Goal: Task Accomplishment & Management: Manage account settings

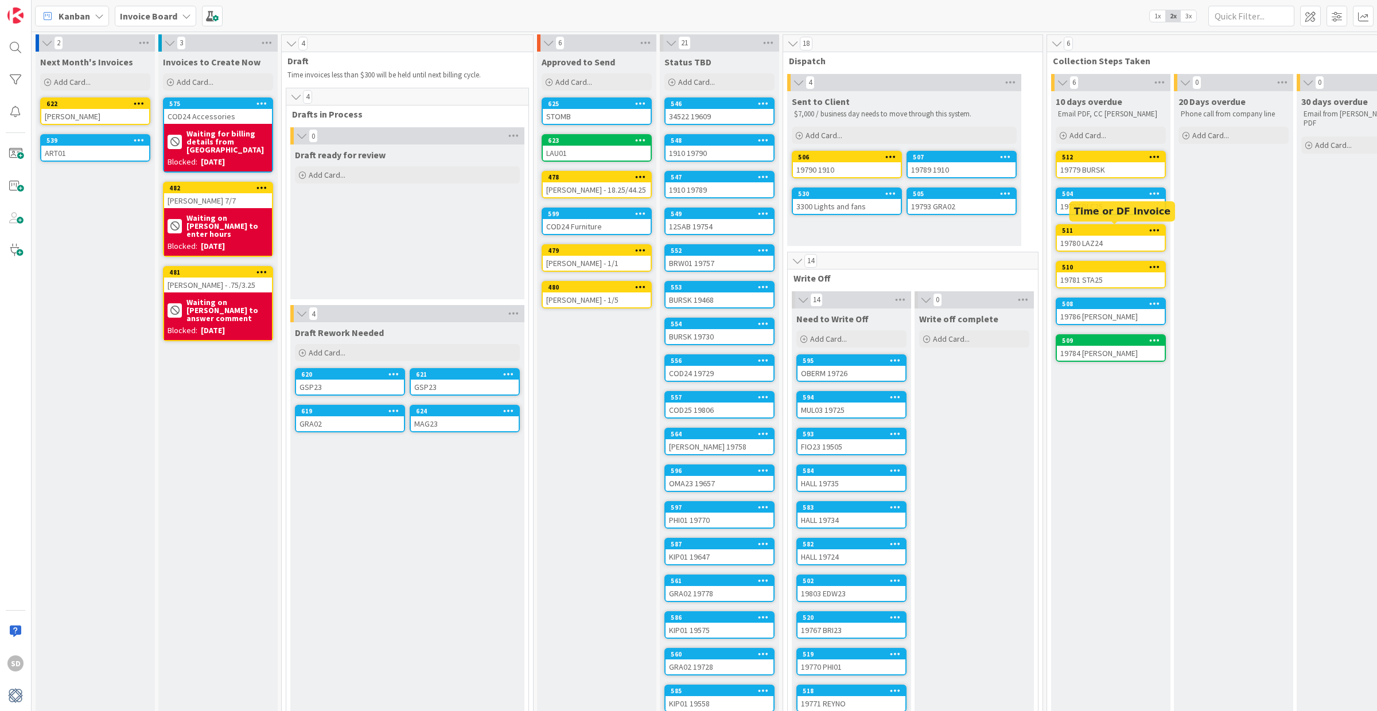
click at [1098, 236] on div "19780 LAZ24" at bounding box center [1111, 243] width 108 height 15
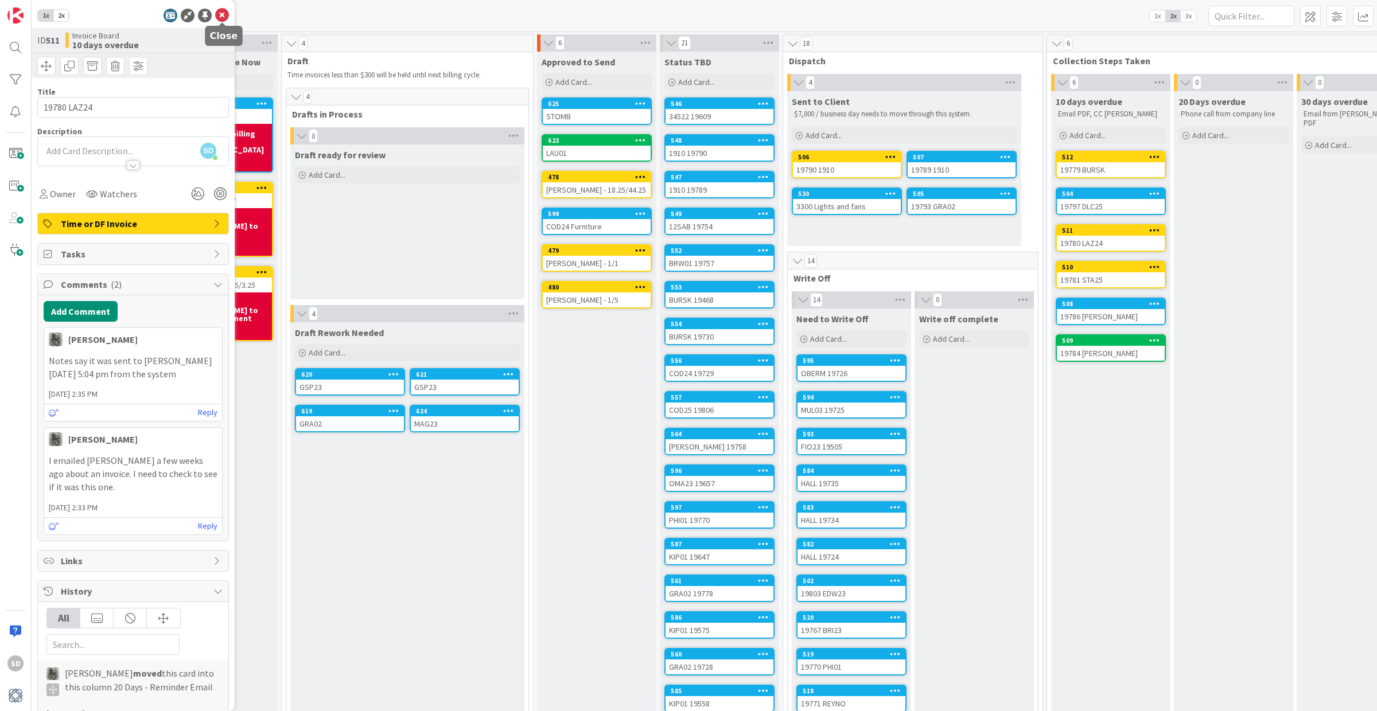
click at [221, 20] on icon at bounding box center [222, 16] width 14 height 14
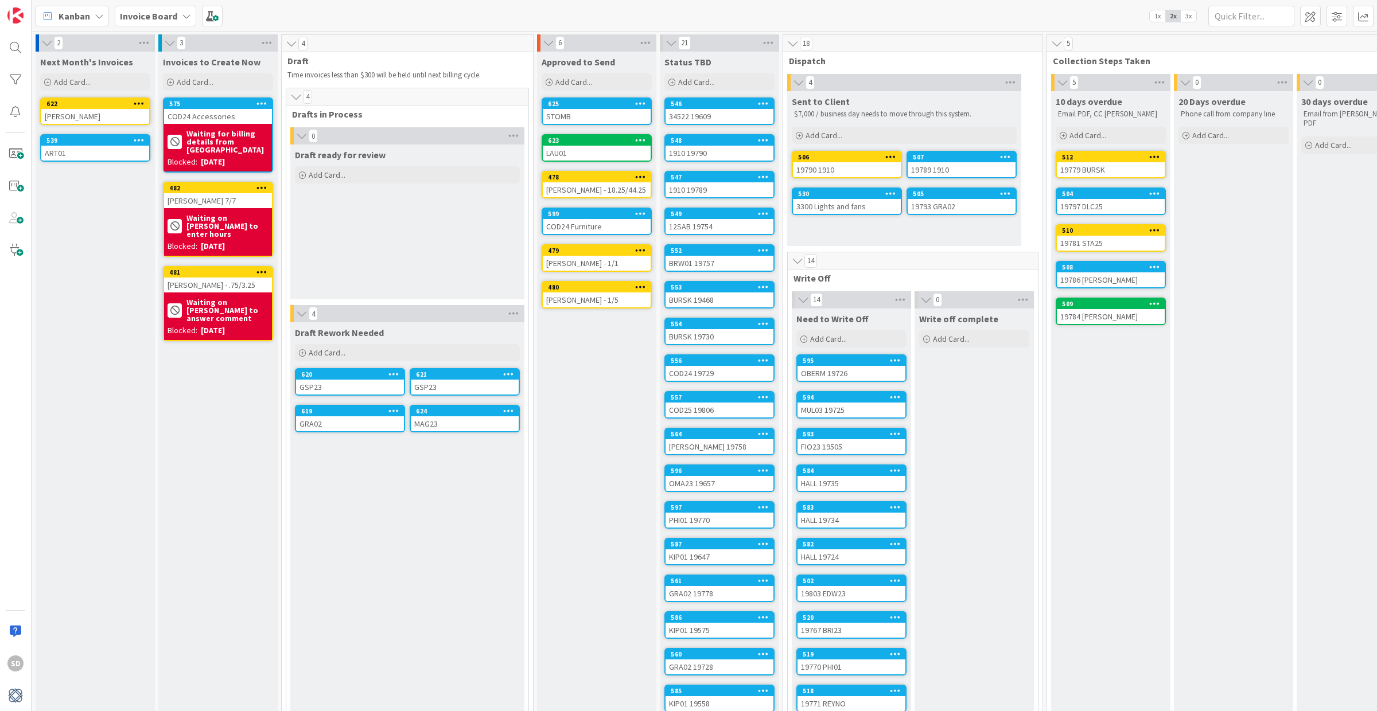
drag, startPoint x: 1090, startPoint y: 165, endPoint x: 102, endPoint y: 4, distance: 1001.0
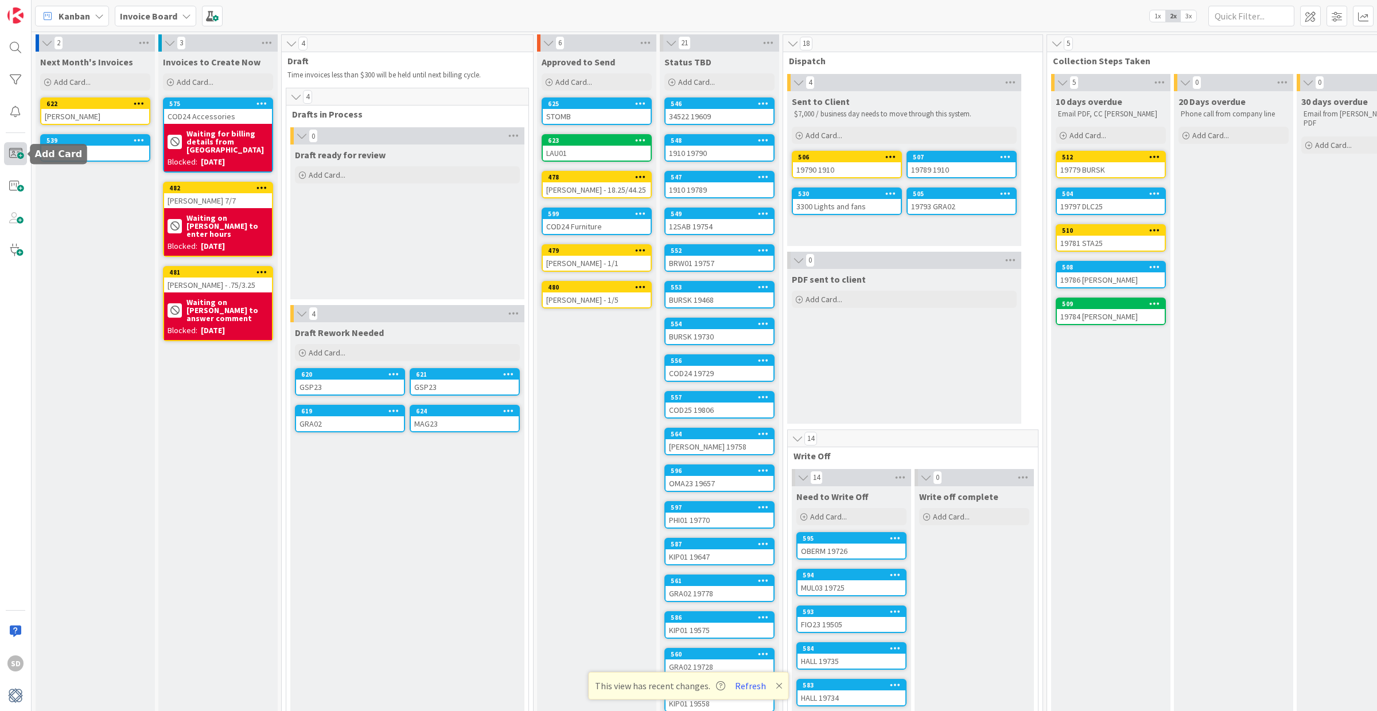
click at [20, 157] on span at bounding box center [15, 153] width 23 height 23
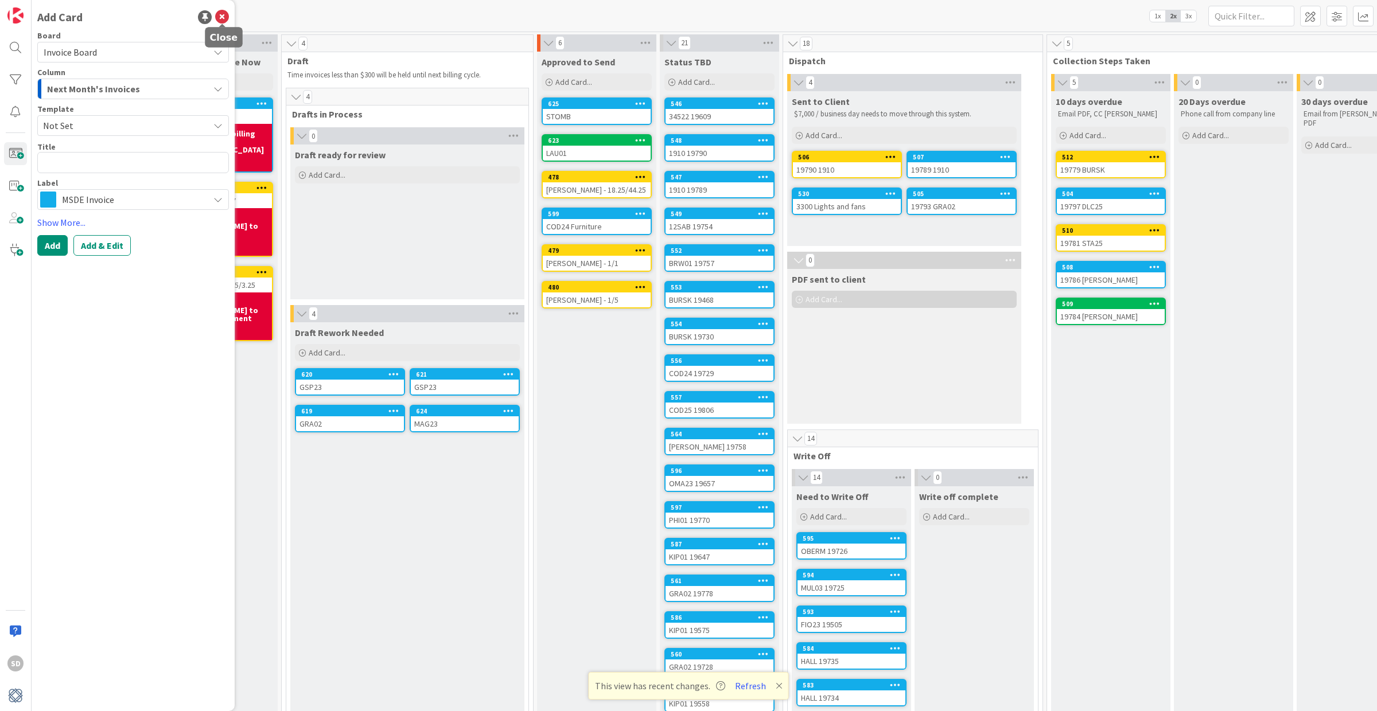
click at [223, 19] on icon at bounding box center [222, 17] width 14 height 14
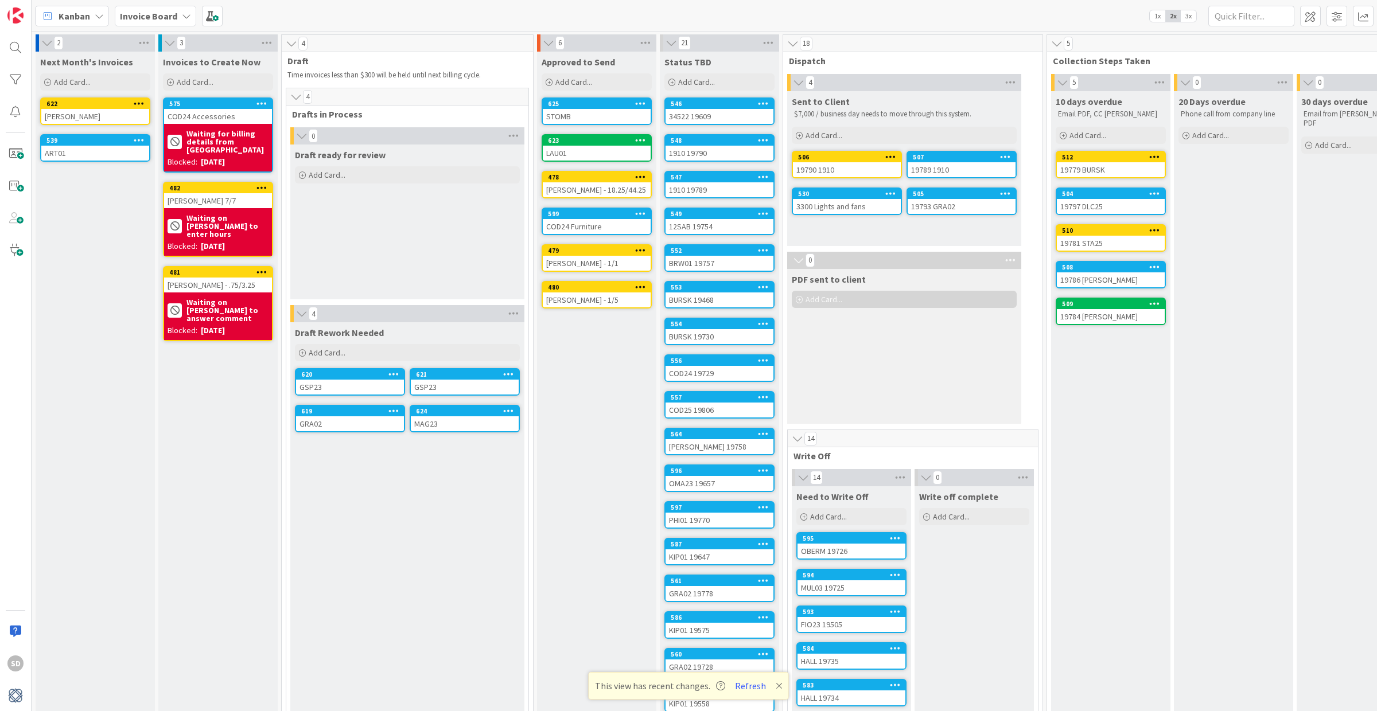
click at [336, 382] on div "GSP23" at bounding box center [350, 387] width 108 height 15
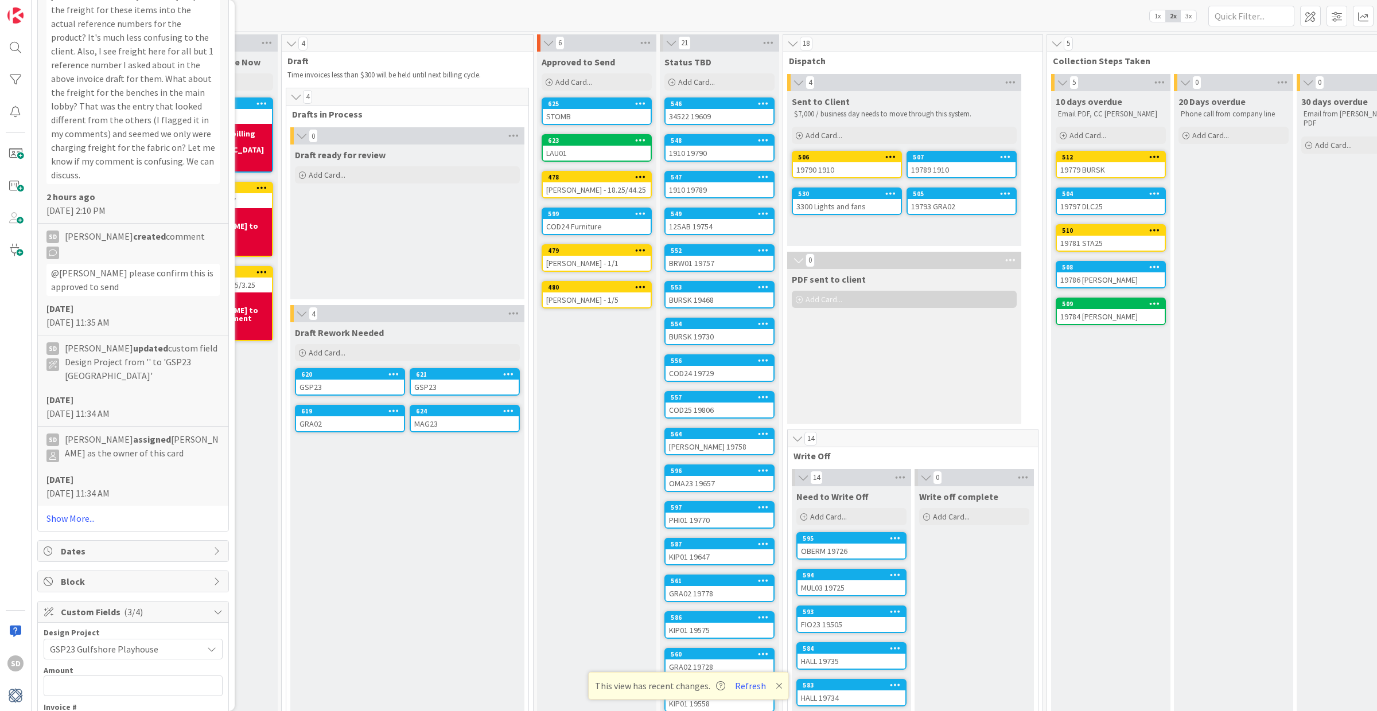
scroll to position [1152, 0]
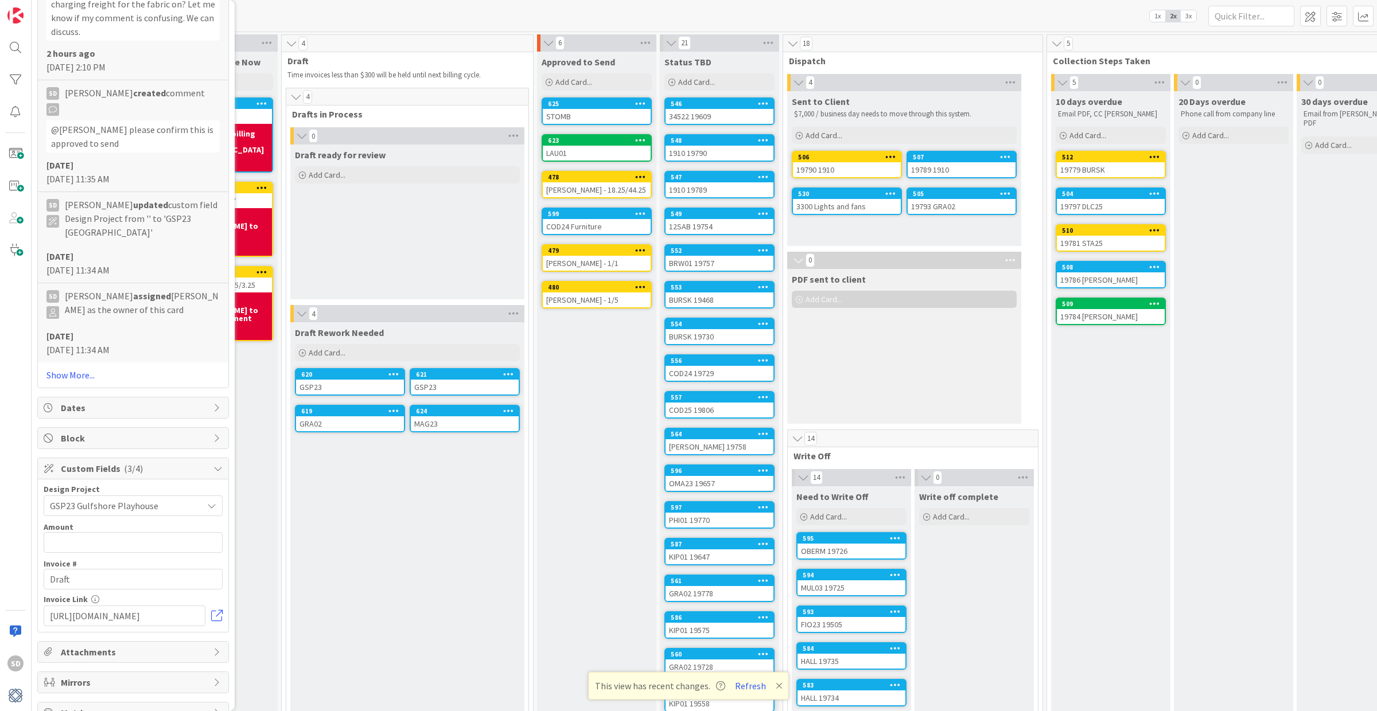
click at [166, 498] on span "GSP23 Gulfshore Playhouse" at bounding box center [123, 506] width 147 height 16
click at [146, 499] on span "GSP23 Gulfshore Playhouse" at bounding box center [123, 507] width 146 height 16
click at [85, 498] on span "GSP23 Gulfshore Playhouse" at bounding box center [123, 506] width 147 height 16
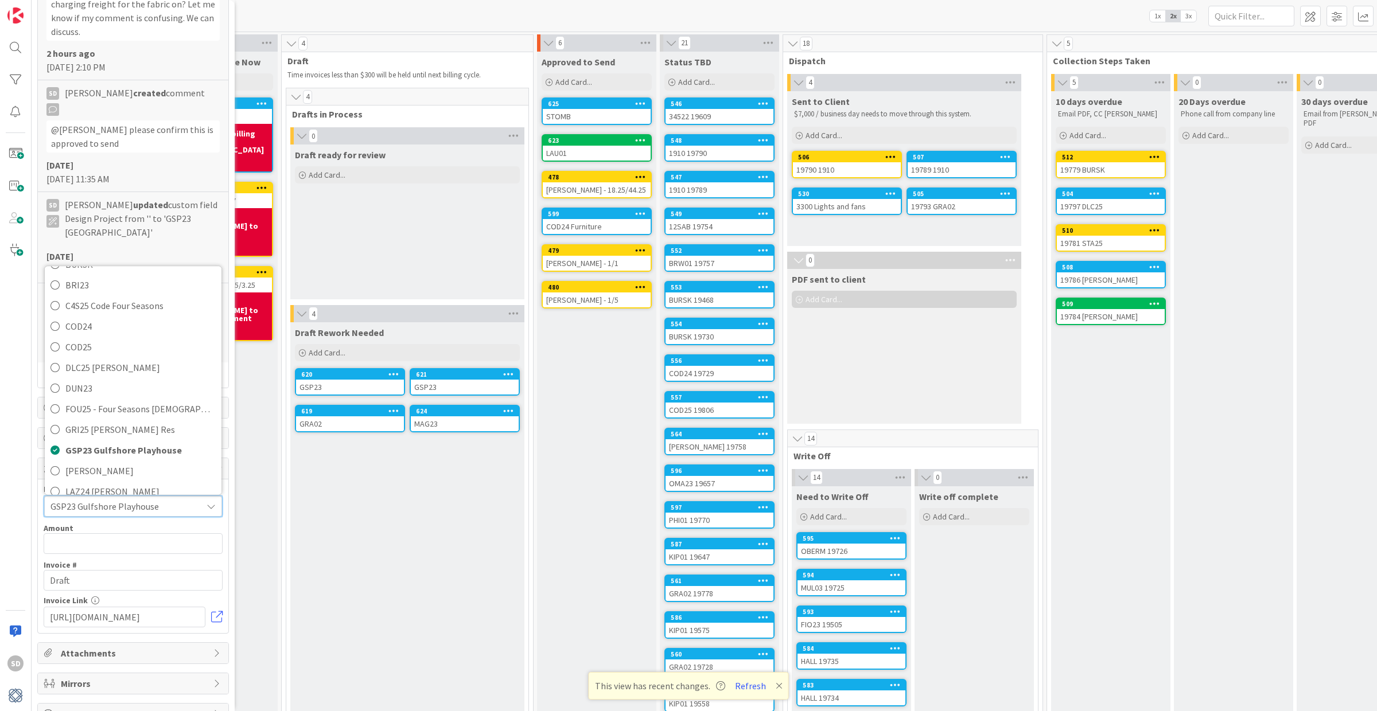
scroll to position [0, 0]
click at [168, 499] on span "GSP23 Gulfshore Playhouse" at bounding box center [123, 507] width 146 height 16
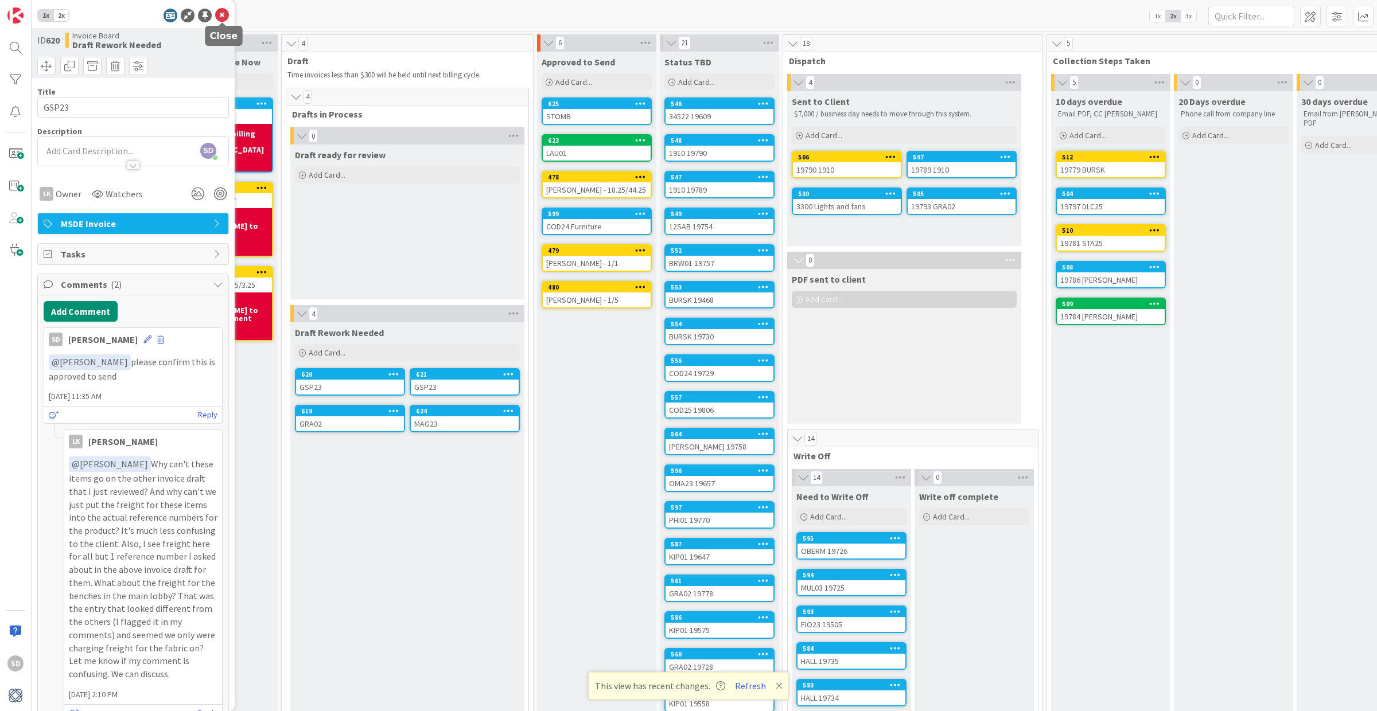
click at [220, 14] on icon at bounding box center [222, 16] width 14 height 14
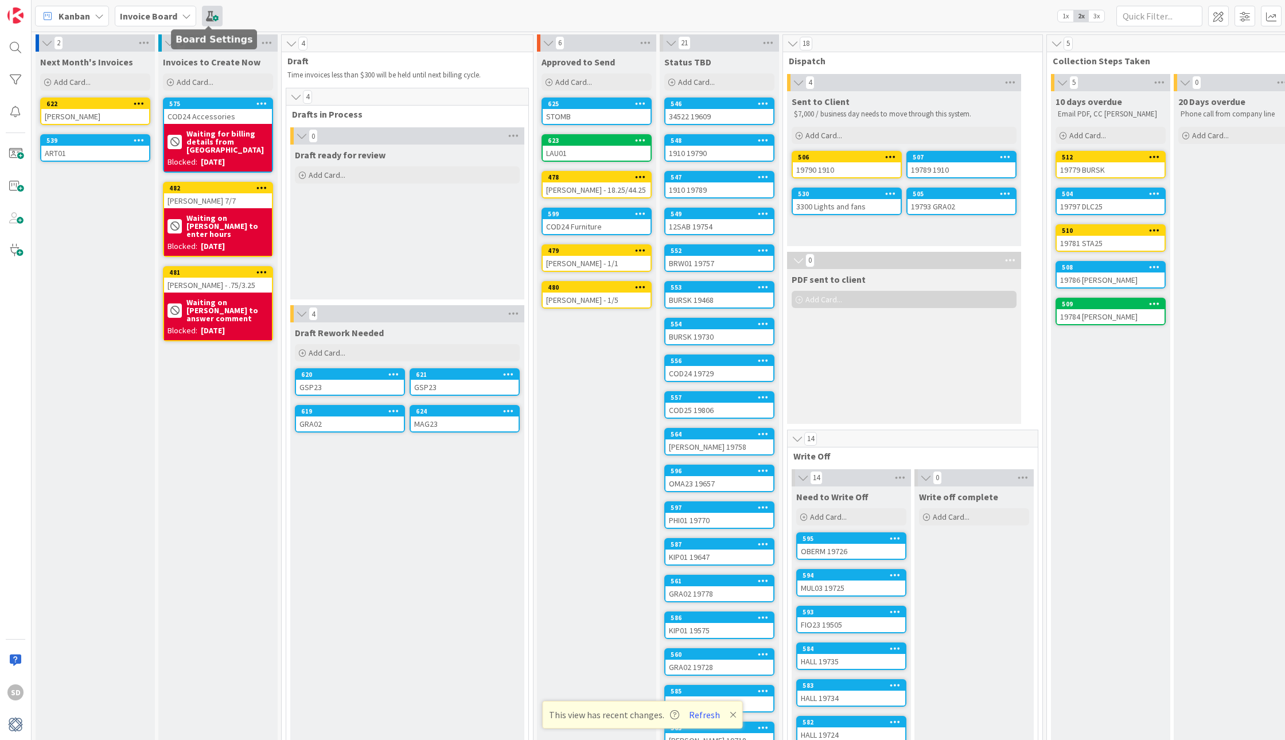
click at [207, 18] on span at bounding box center [212, 16] width 21 height 21
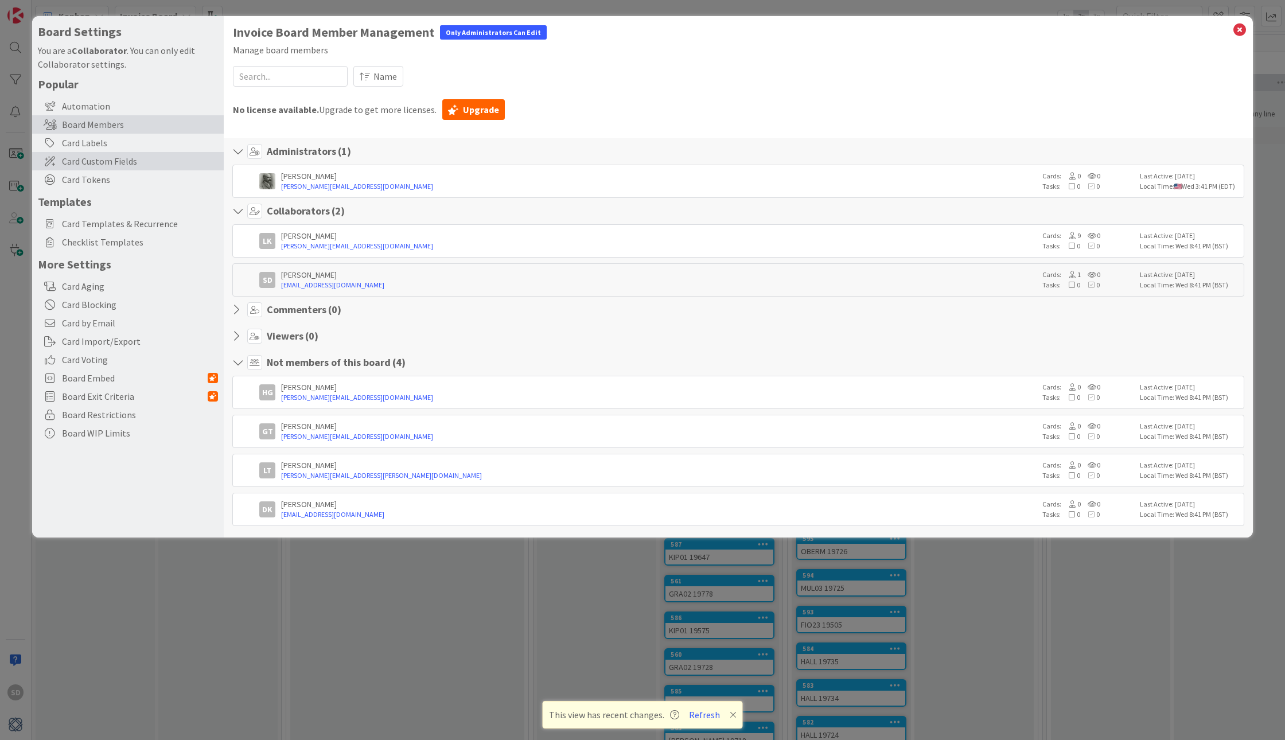
click at [130, 163] on span "Card Custom Fields" at bounding box center [140, 161] width 156 height 14
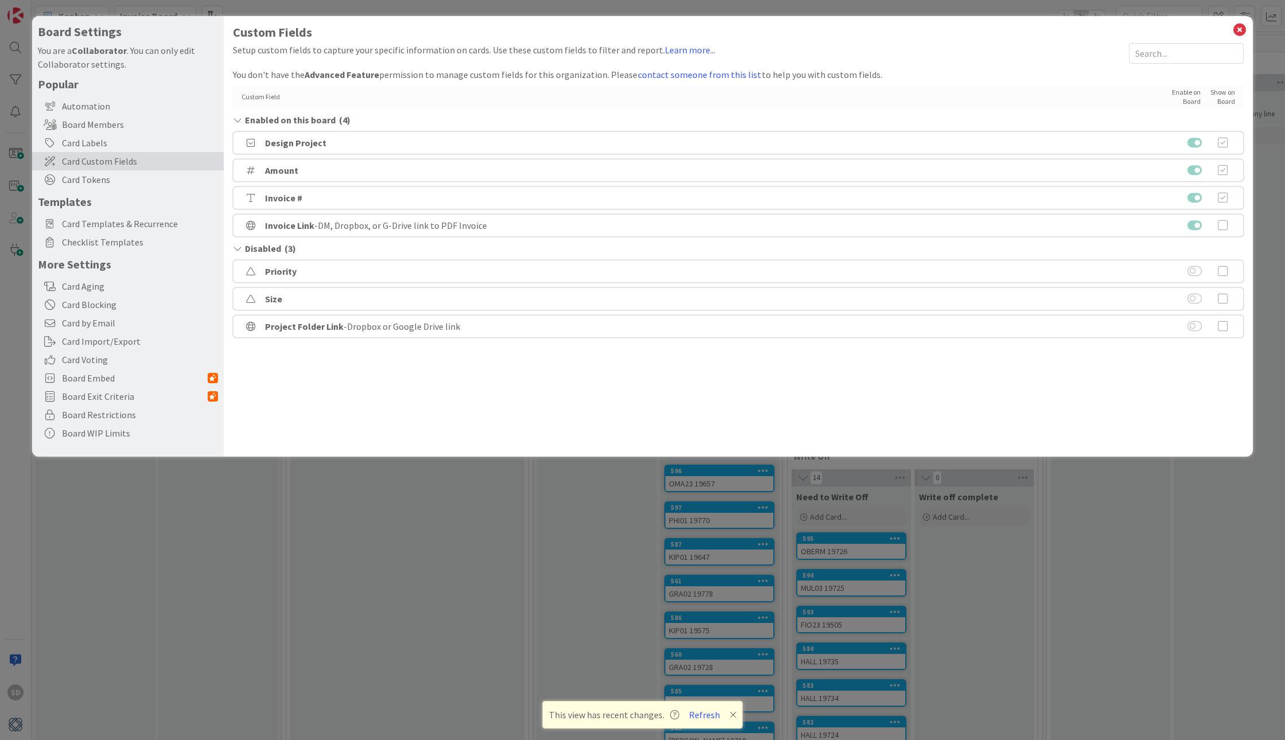
click at [327, 142] on div "Design Project" at bounding box center [738, 142] width 1011 height 23
click at [305, 142] on b "Design Project" at bounding box center [295, 142] width 61 height 11
click at [302, 142] on b "Design Project" at bounding box center [295, 142] width 61 height 11
click at [624, 142] on div "Design Project" at bounding box center [738, 142] width 1011 height 23
click at [1242, 28] on icon at bounding box center [1239, 30] width 15 height 16
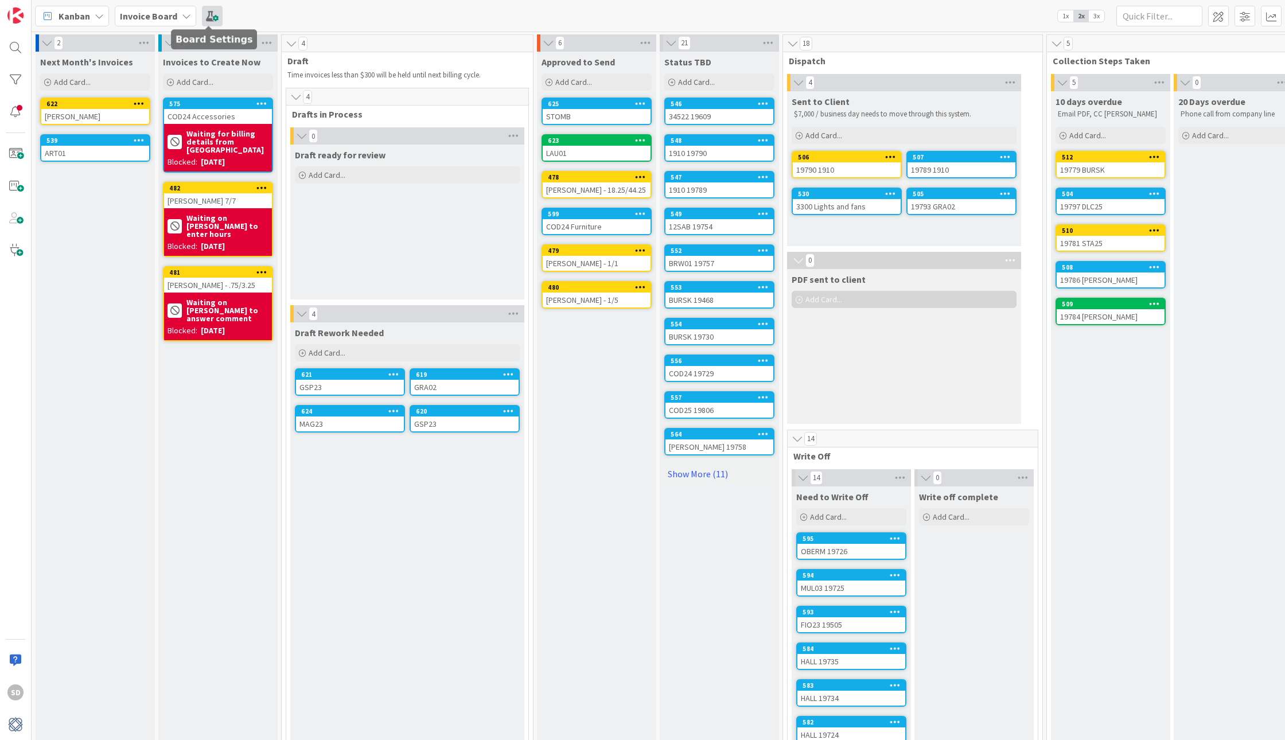
click at [203, 17] on span at bounding box center [212, 16] width 21 height 21
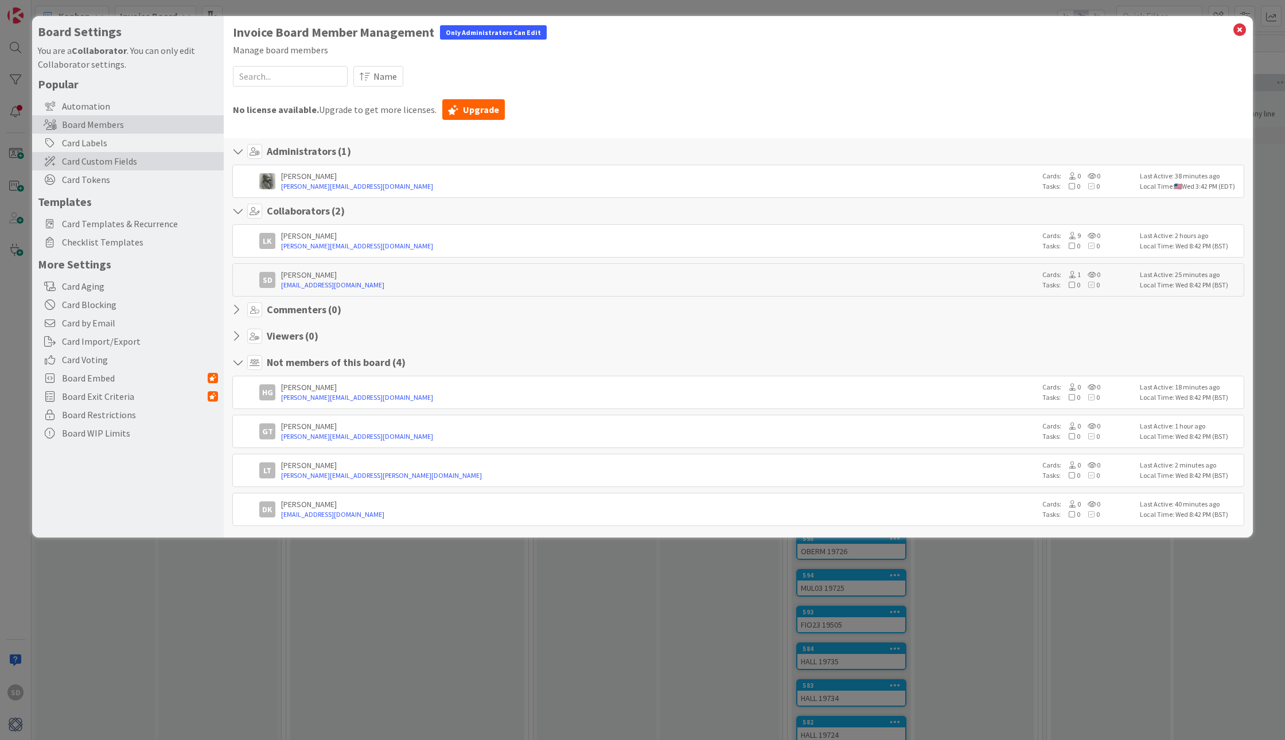
click at [113, 161] on span "Card Custom Fields" at bounding box center [140, 161] width 156 height 14
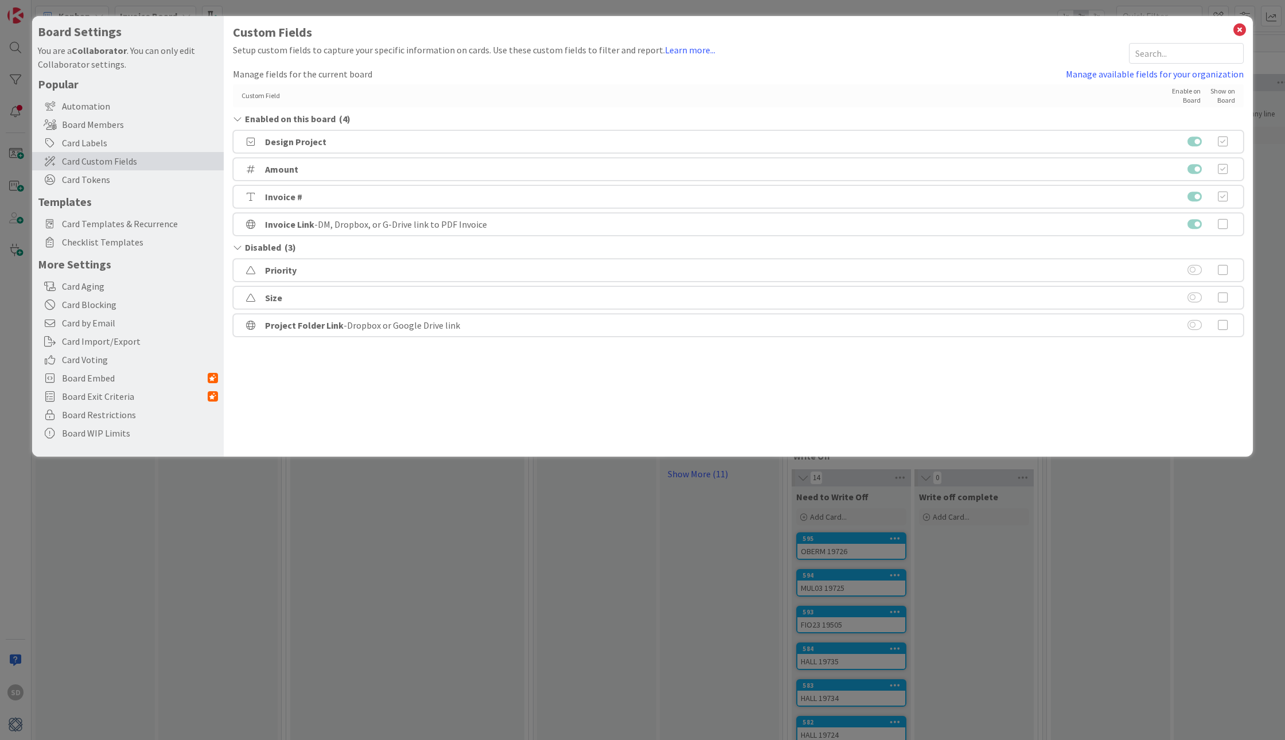
click at [296, 143] on b "Design Project" at bounding box center [295, 141] width 61 height 11
click at [253, 143] on icon at bounding box center [250, 141] width 17 height 9
click at [298, 143] on b "Design Project" at bounding box center [295, 141] width 61 height 11
click at [279, 143] on b "Design Project" at bounding box center [295, 141] width 61 height 11
click at [298, 144] on b "Design Project" at bounding box center [295, 141] width 61 height 11
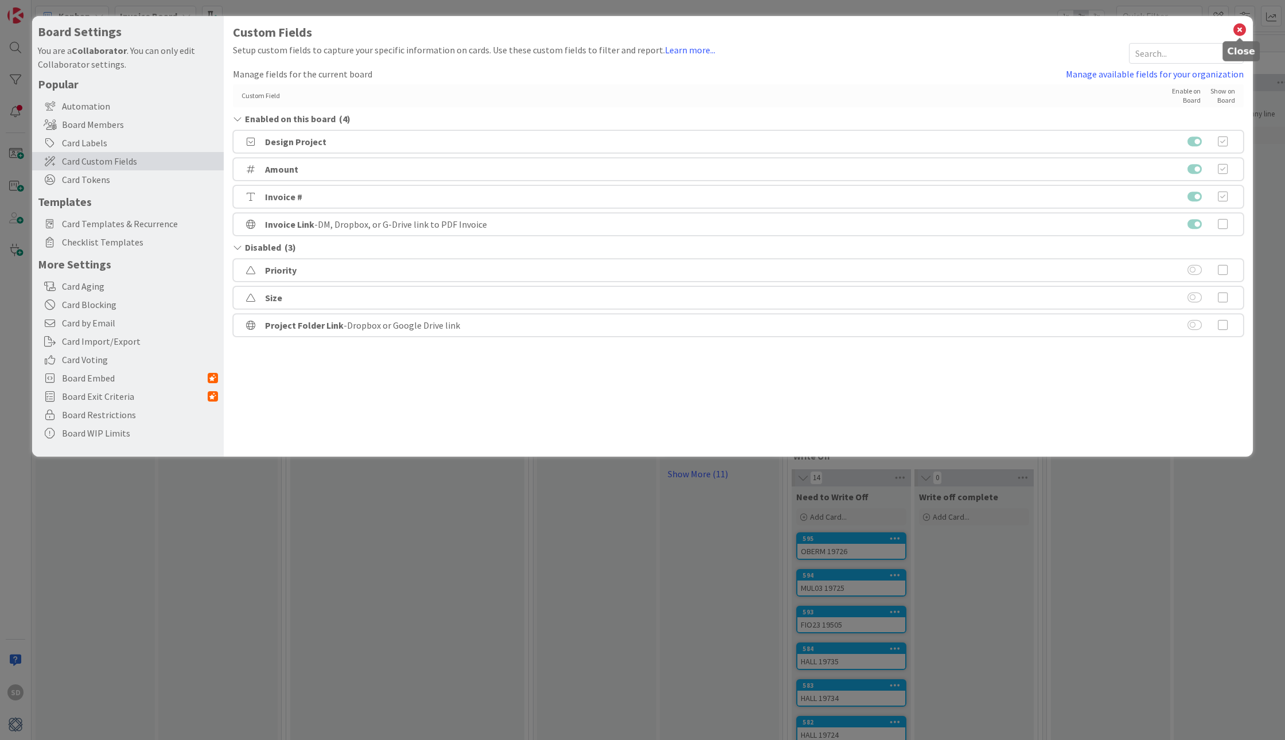
click at [1242, 32] on icon at bounding box center [1239, 30] width 15 height 16
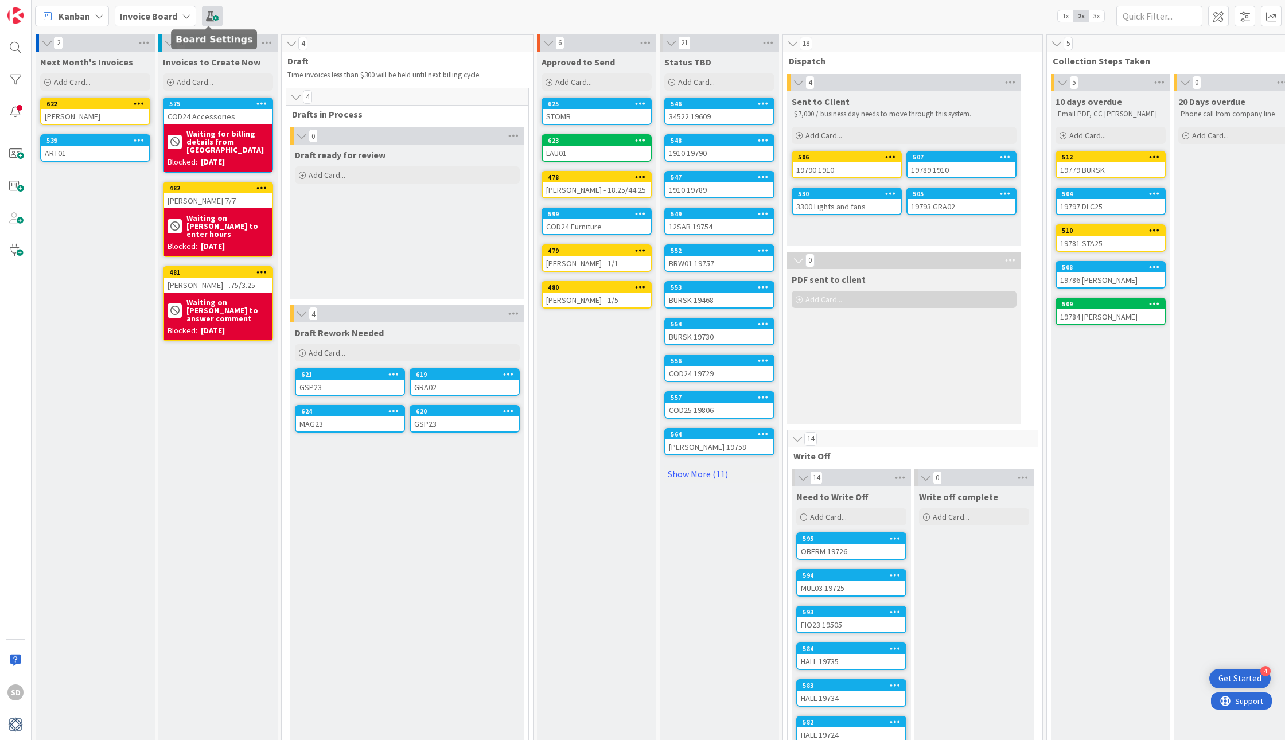
click at [208, 24] on span at bounding box center [212, 16] width 21 height 21
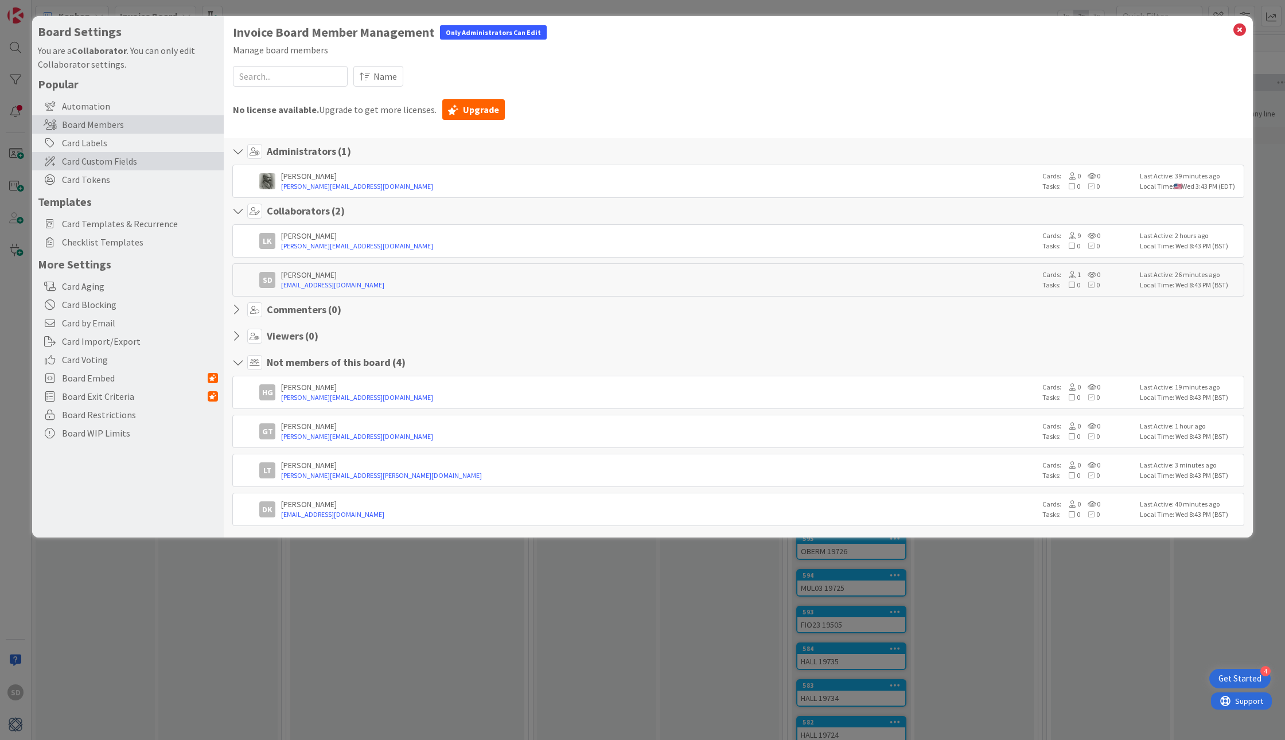
click at [130, 167] on span "Card Custom Fields" at bounding box center [140, 161] width 156 height 14
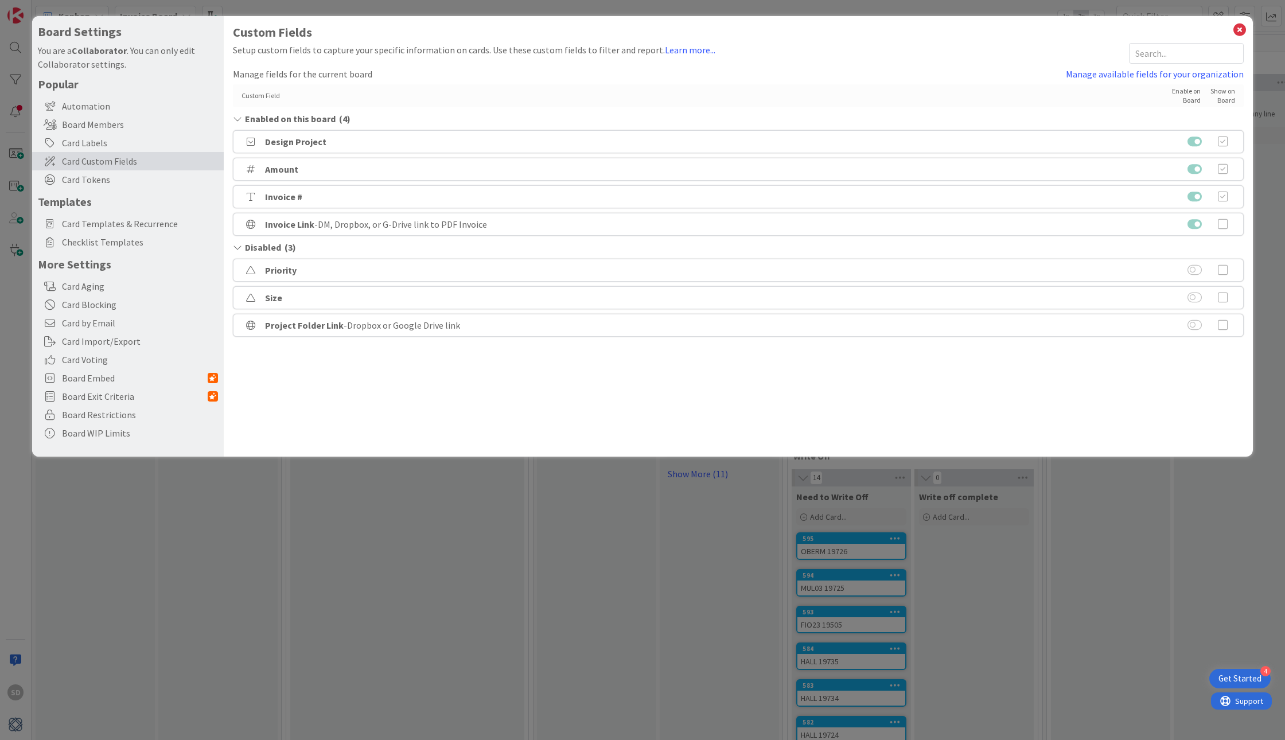
click at [260, 120] on span "Enabled on this board" at bounding box center [290, 119] width 91 height 14
click at [276, 141] on b "Design Project" at bounding box center [295, 141] width 61 height 11
click at [243, 123] on div "Enabled on this board ( 4 )" at bounding box center [738, 119] width 1011 height 14
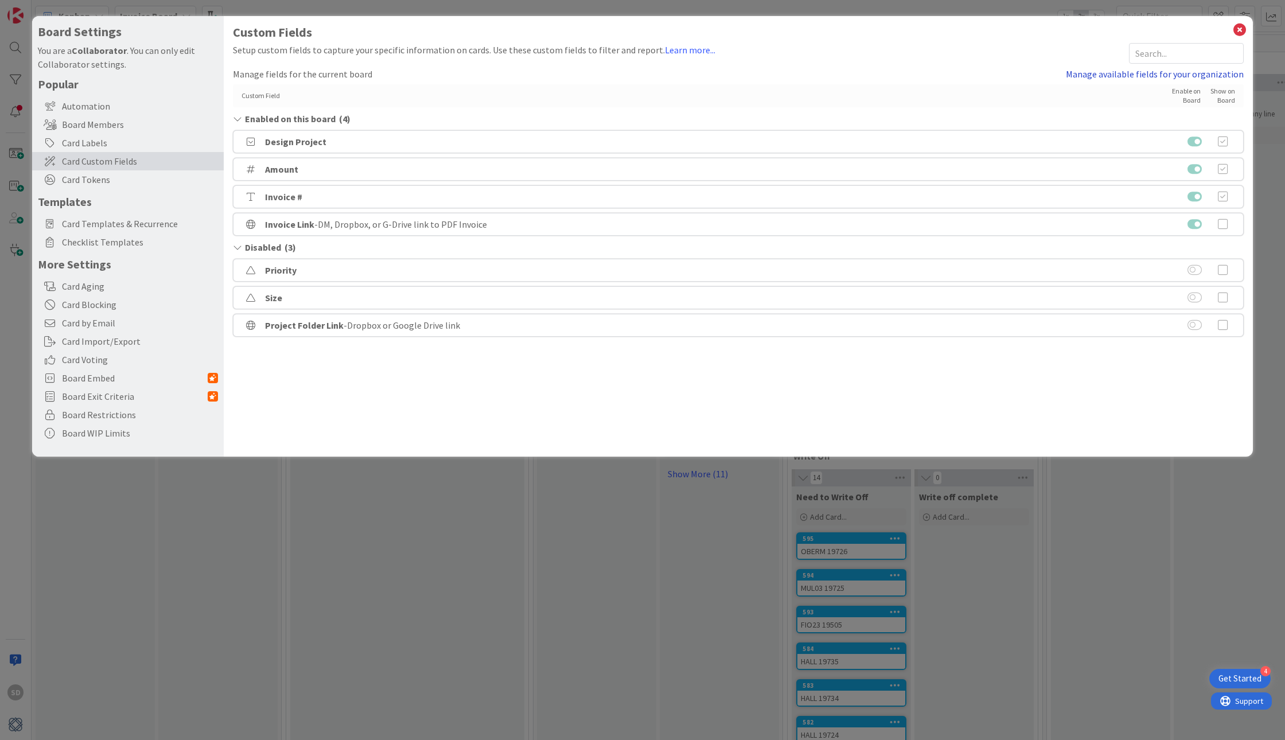
click at [1117, 71] on link "Manage available fields for your organization" at bounding box center [1155, 74] width 178 height 14
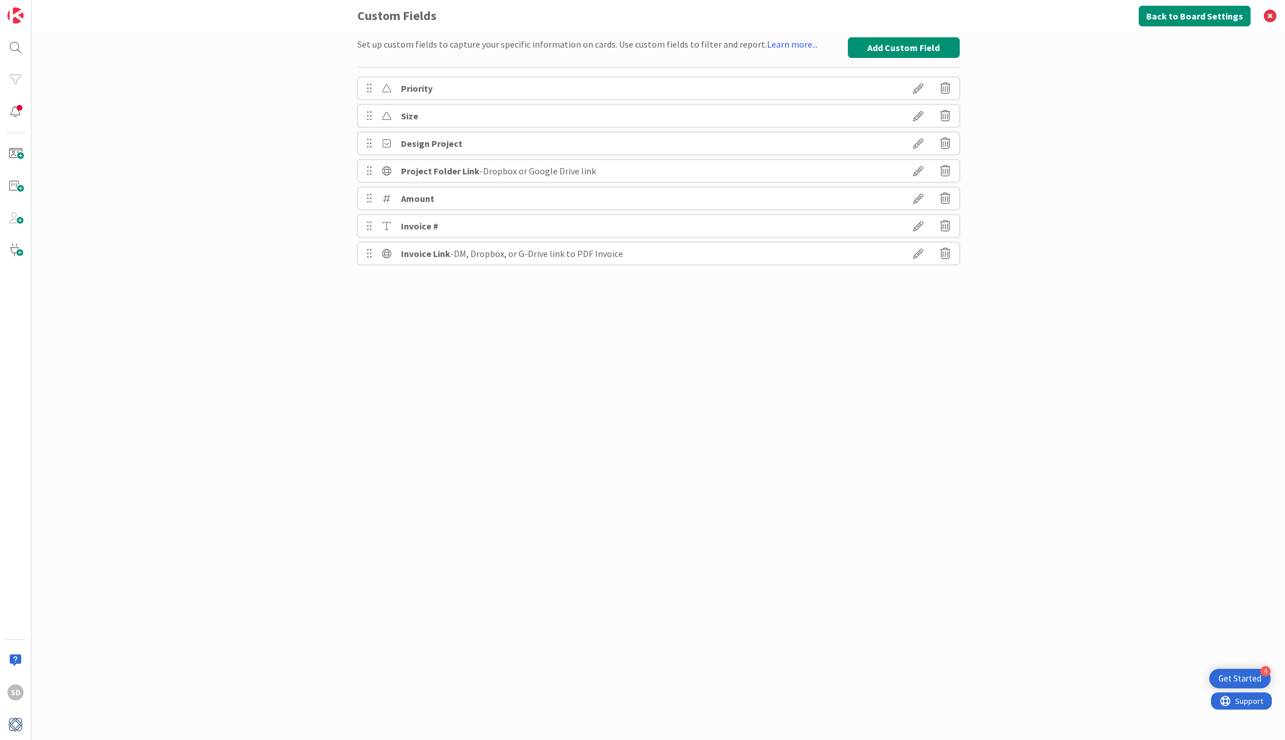
click at [919, 145] on icon at bounding box center [918, 144] width 32 height 20
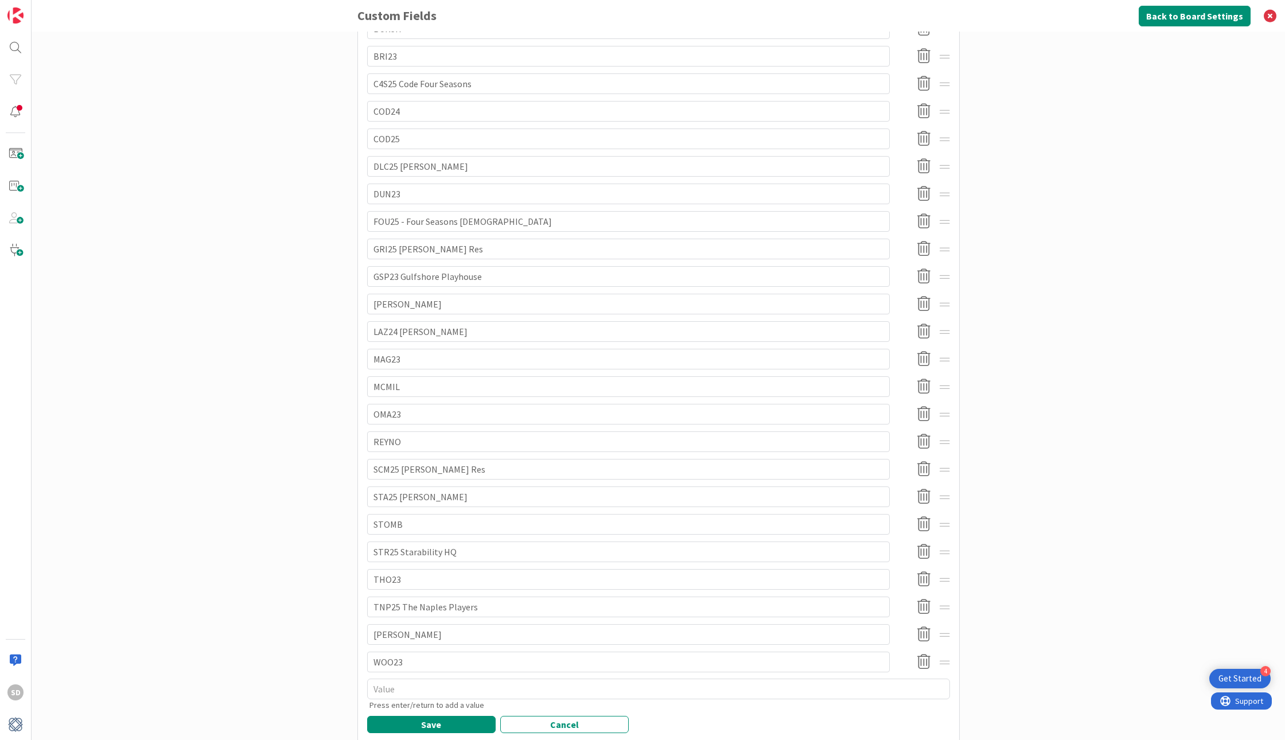
scroll to position [361, 0]
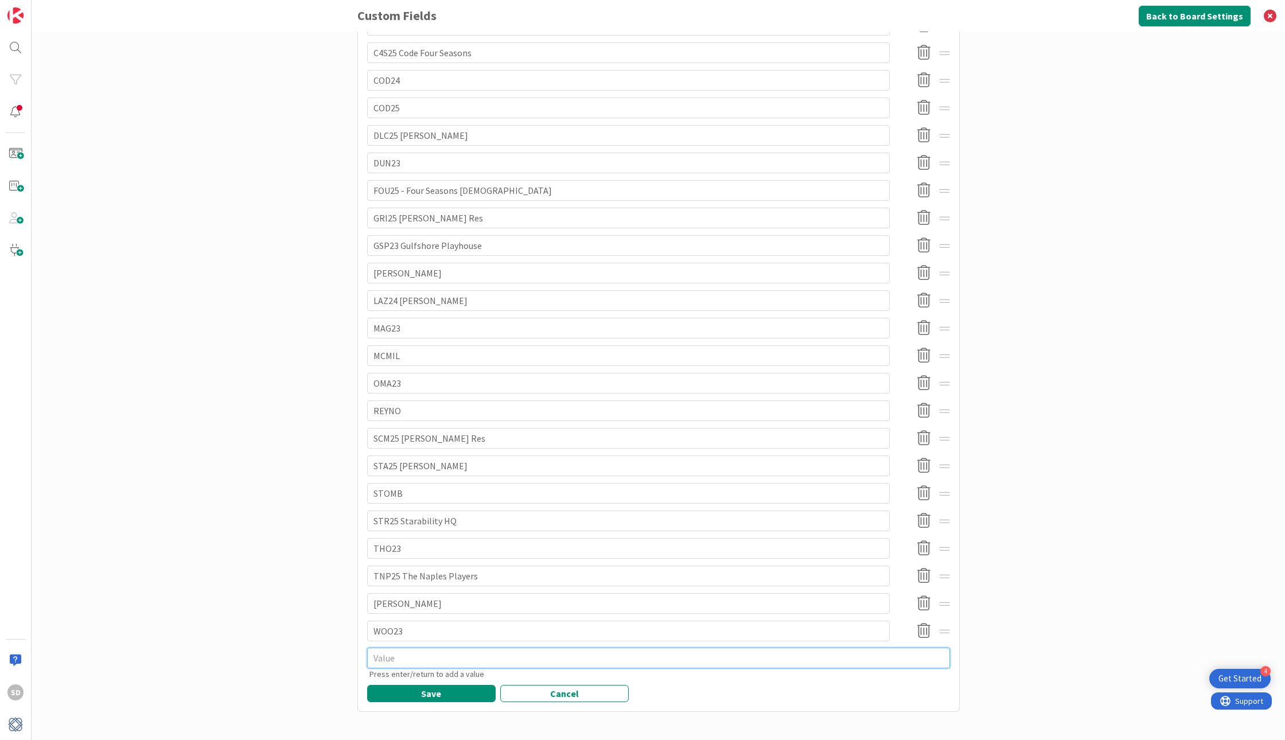
click at [403, 659] on textarea at bounding box center [658, 658] width 583 height 21
type textarea "x"
type textarea "L"
type textarea "x"
type textarea "LAU"
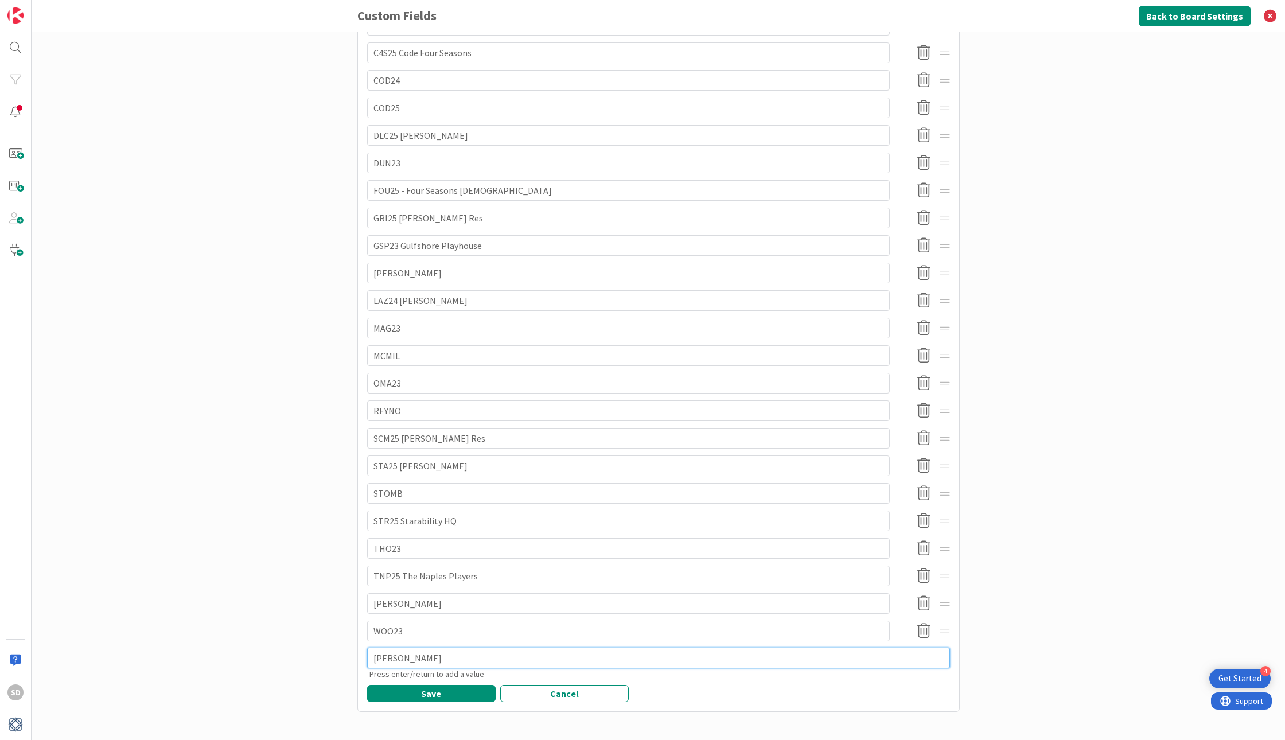
type textarea "x"
type textarea "LAU0"
type textarea "x"
type textarea "LAU01"
type textarea "x"
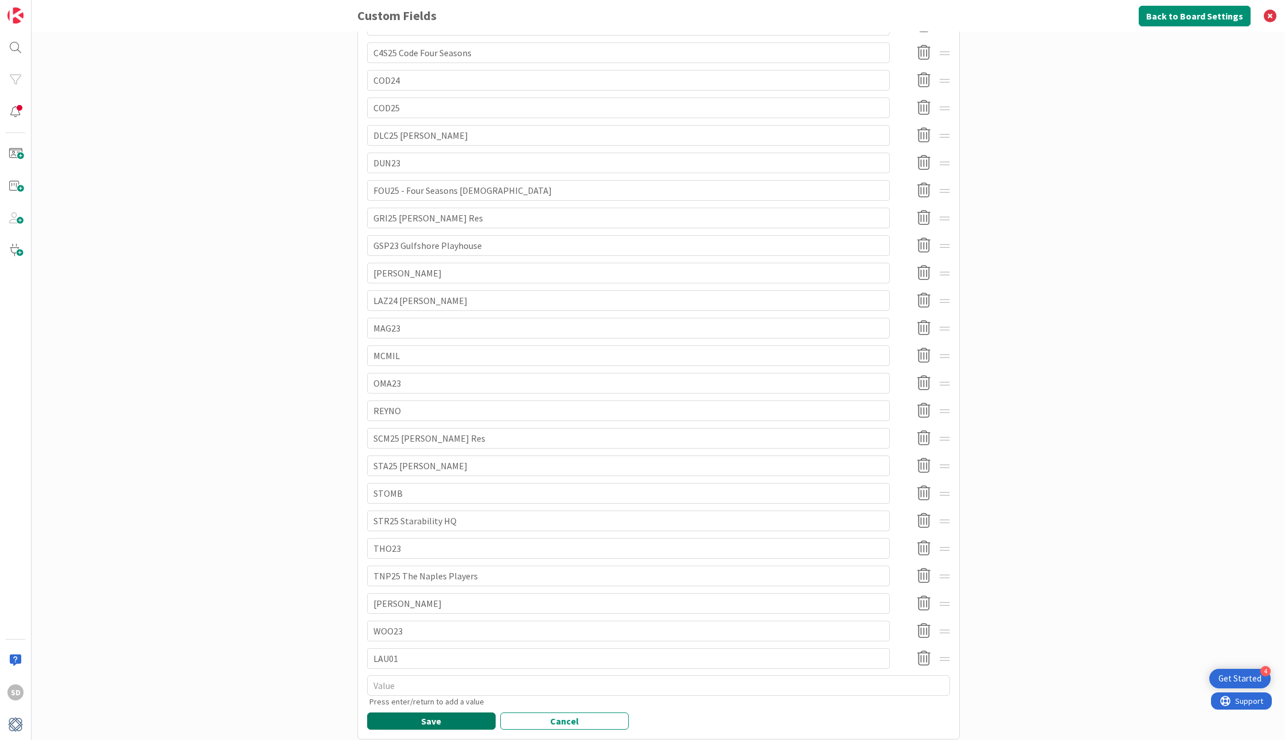
click at [421, 717] on button "Save" at bounding box center [431, 721] width 129 height 17
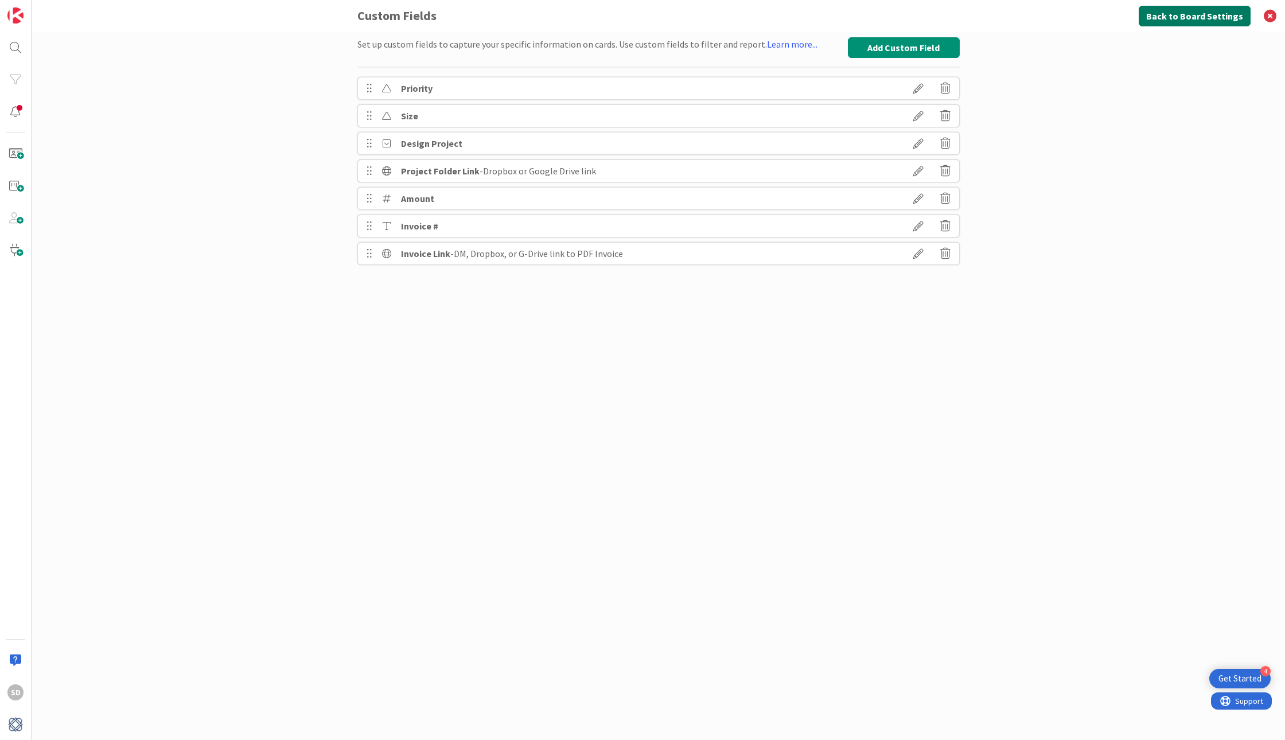
click at [1177, 13] on button "Back to Board Settings" at bounding box center [1195, 16] width 112 height 21
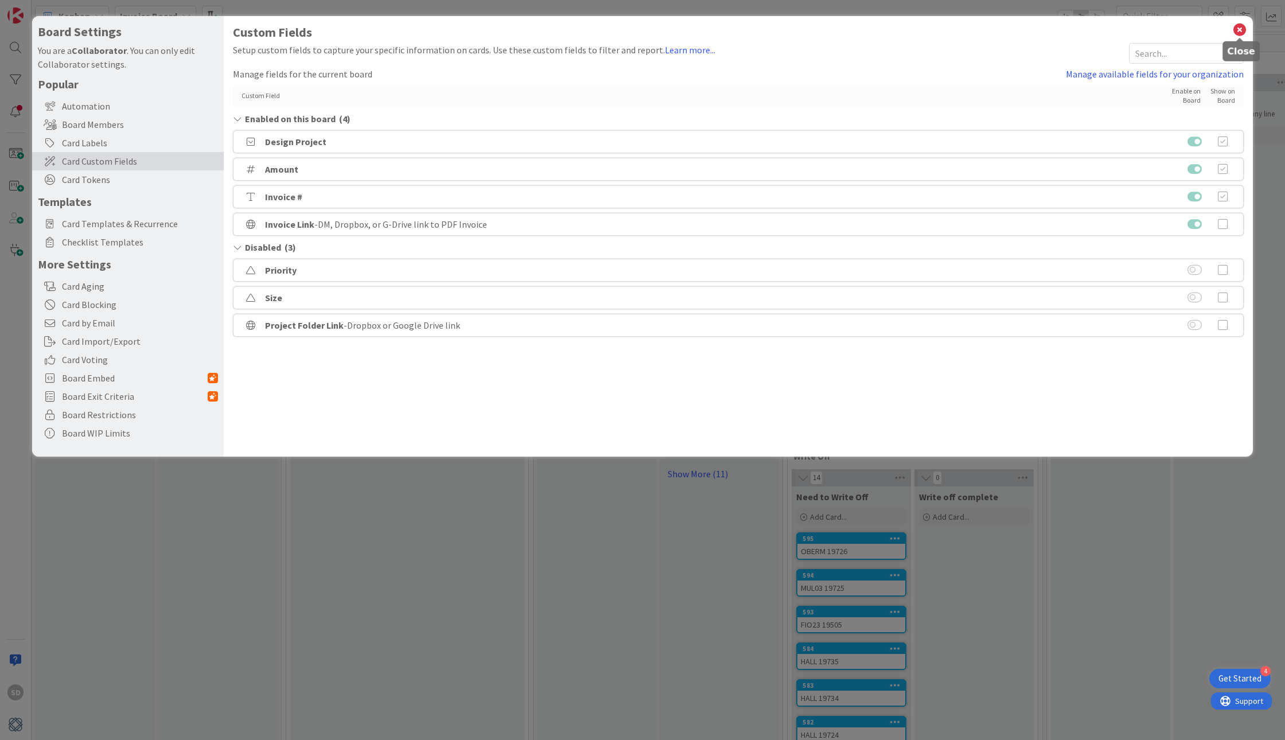
click at [1239, 29] on icon at bounding box center [1239, 30] width 15 height 16
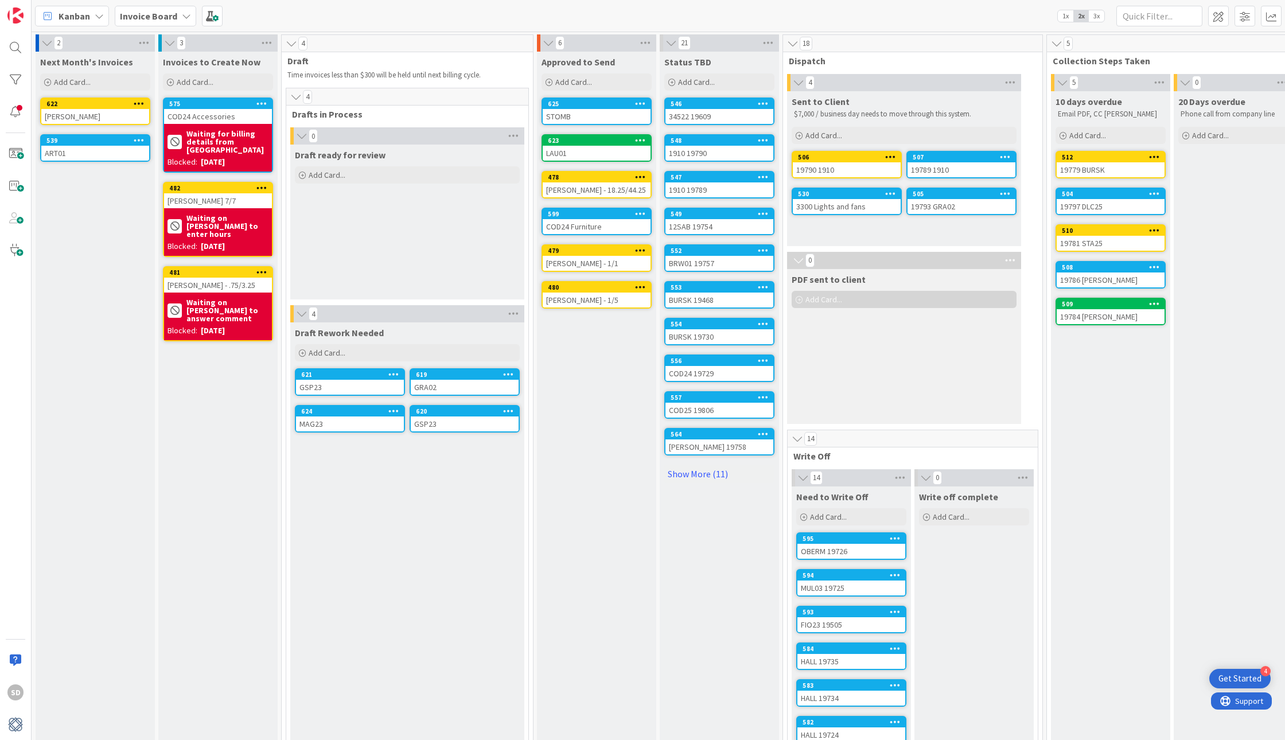
click at [371, 379] on div "621" at bounding box center [350, 374] width 108 height 10
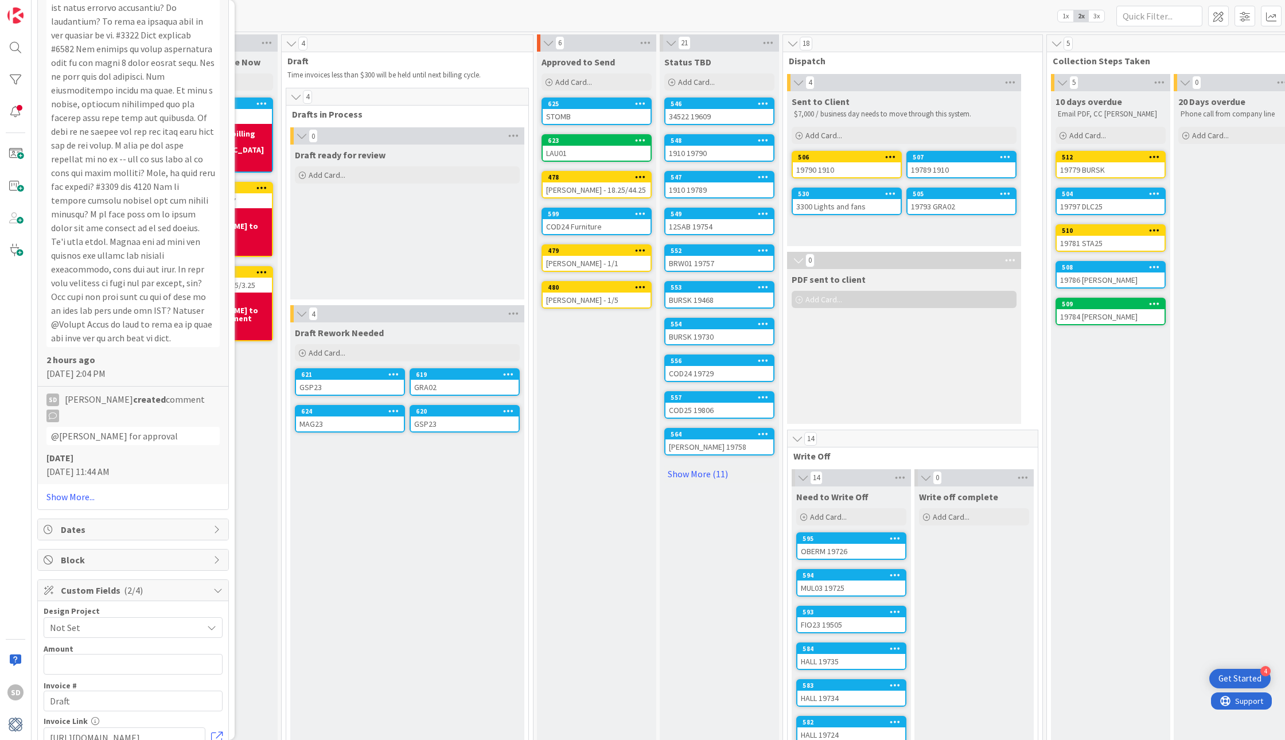
scroll to position [1781, 0]
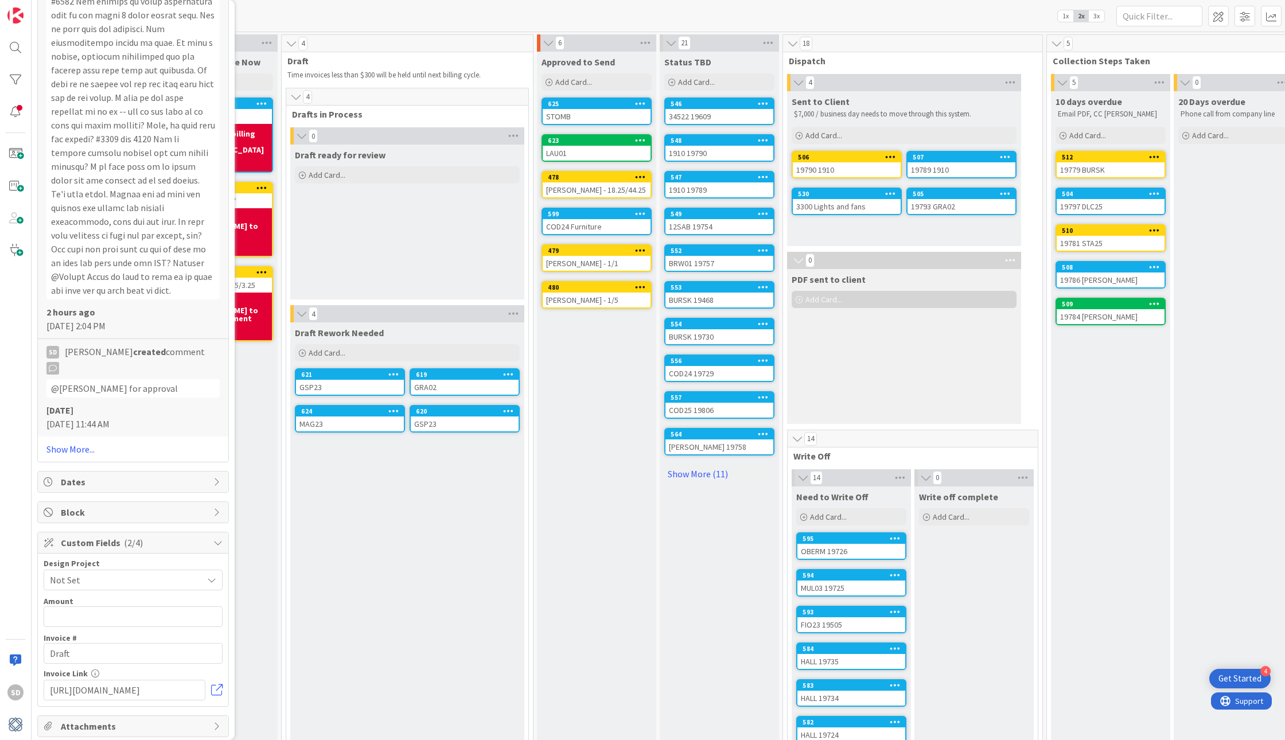
click at [112, 572] on span "Not Set" at bounding box center [123, 580] width 147 height 16
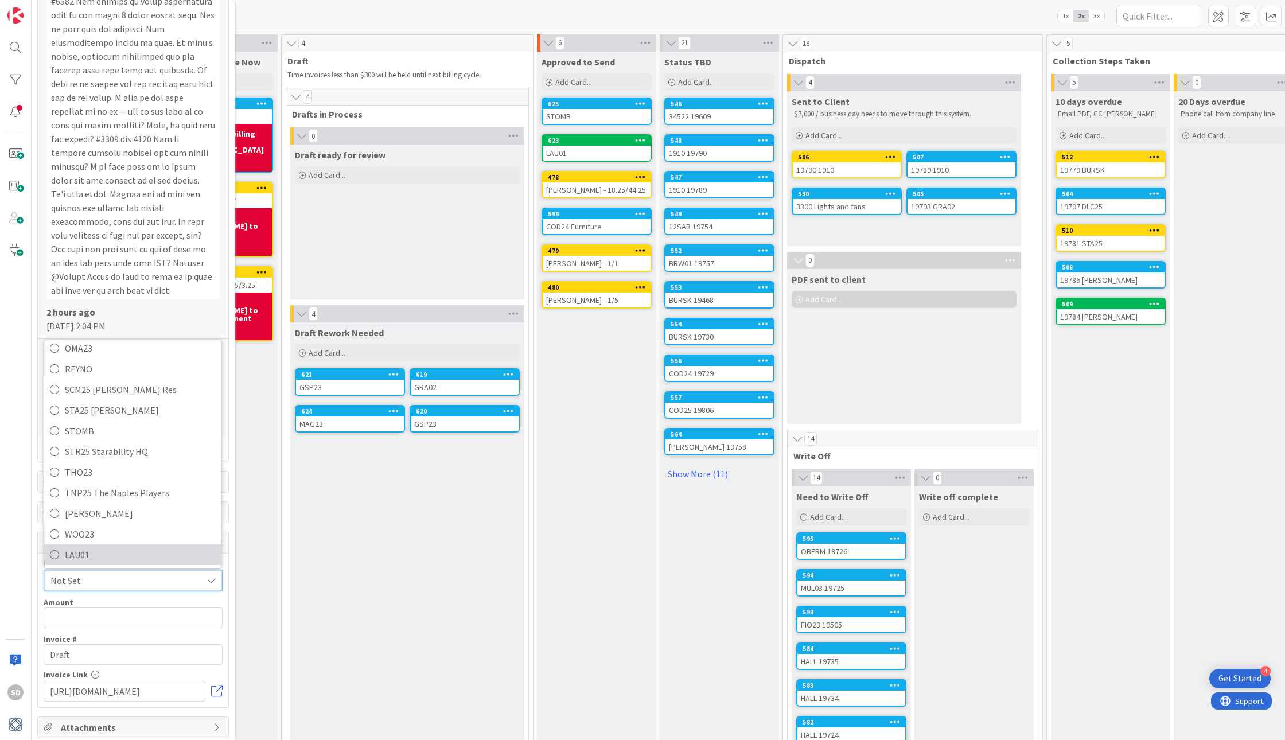
scroll to position [396, 0]
click at [278, 495] on div "3 Invoices to Create Now Add Card... 575 COD24 Accessories Waiting for billing …" at bounding box center [218, 489] width 123 height 911
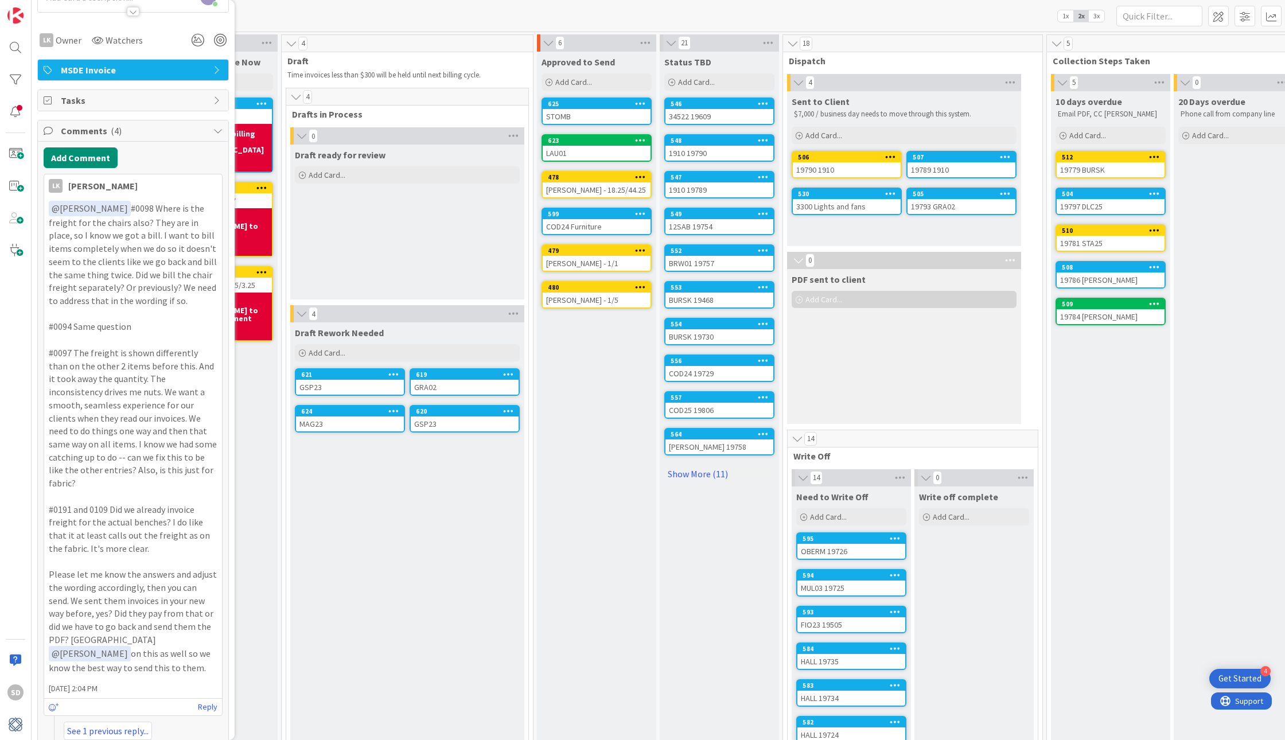
scroll to position [0, 0]
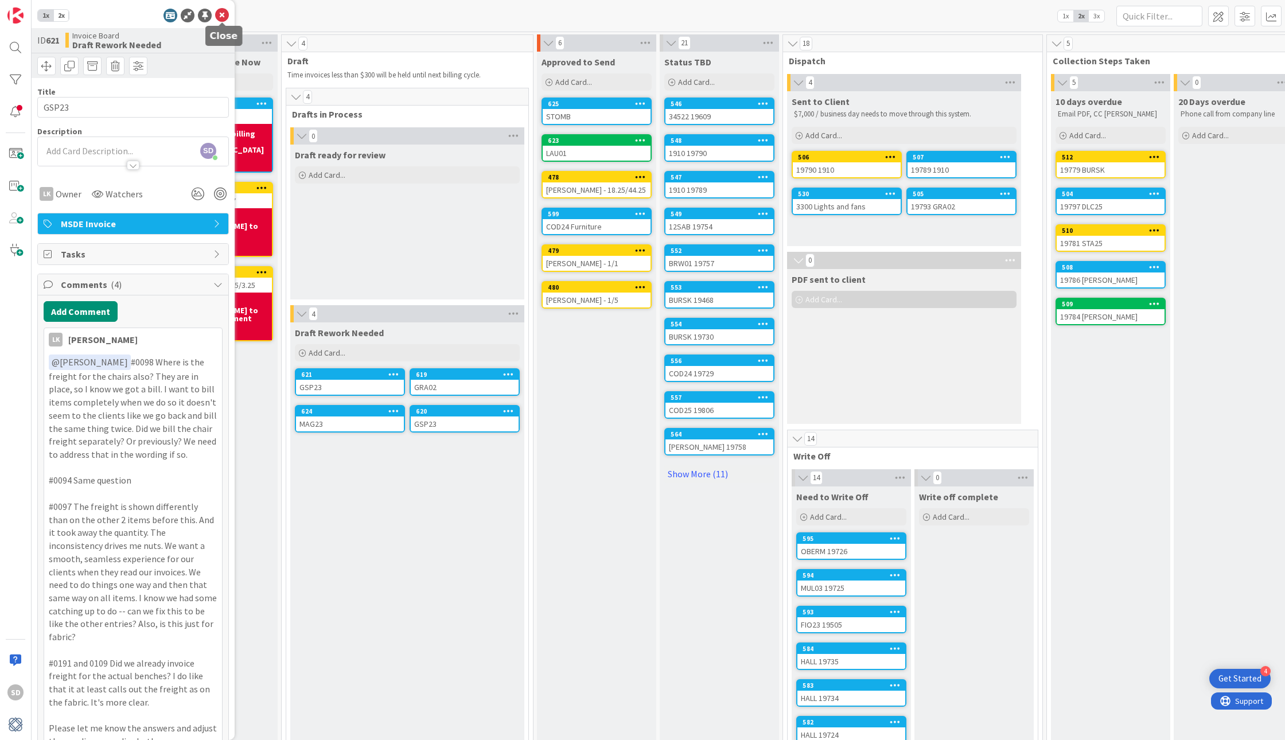
click at [216, 15] on icon at bounding box center [222, 16] width 14 height 14
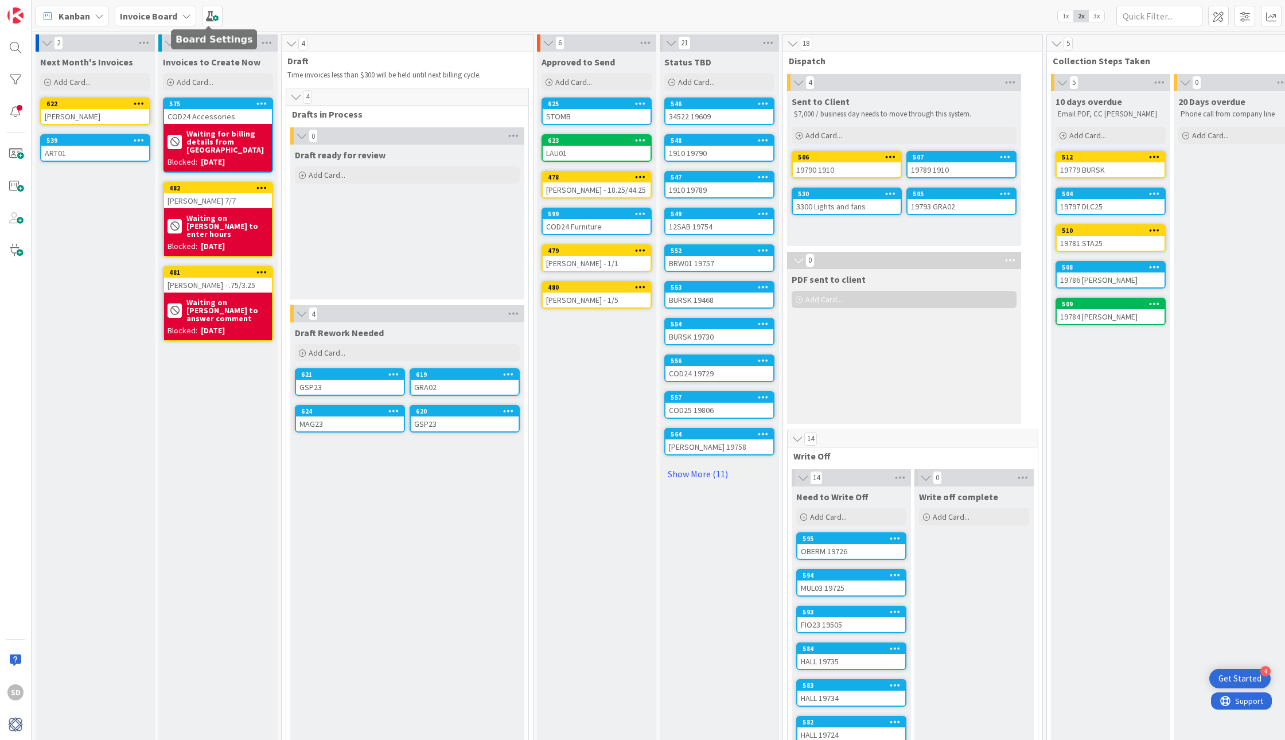
click at [216, 15] on span at bounding box center [212, 16] width 21 height 21
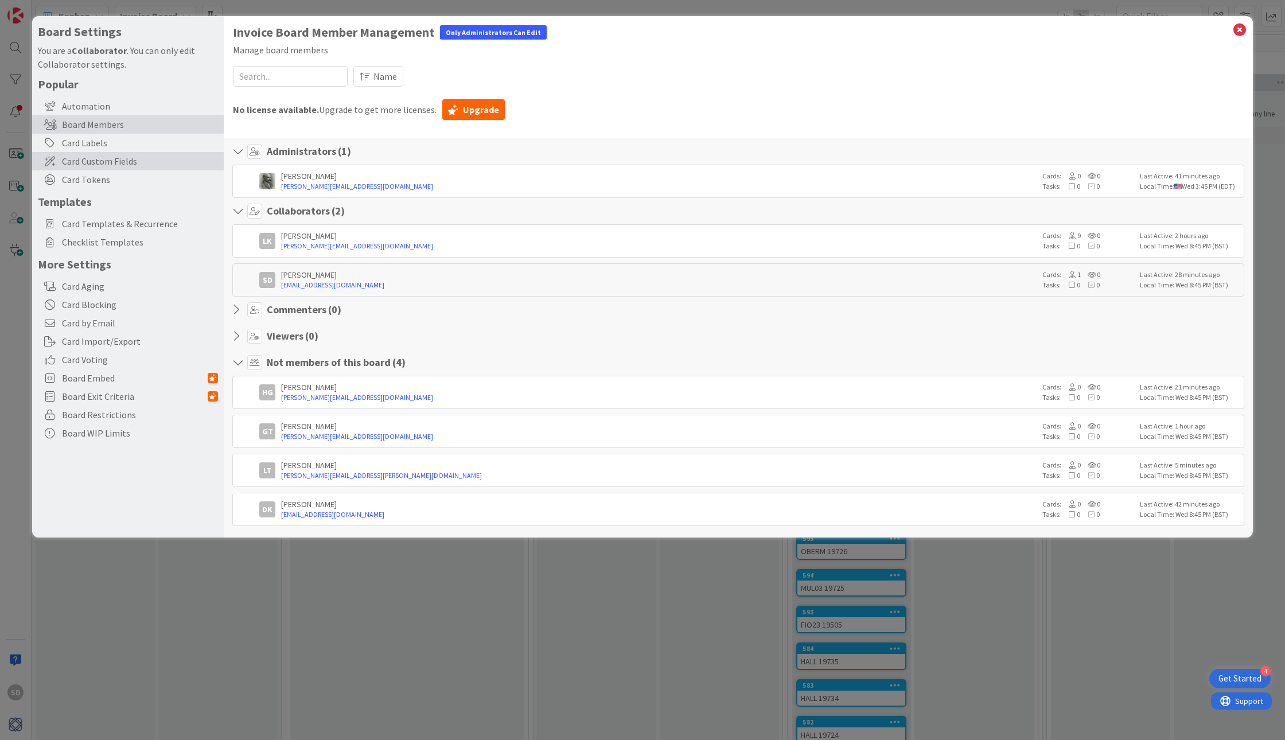
click at [98, 162] on span "Card Custom Fields" at bounding box center [140, 161] width 156 height 14
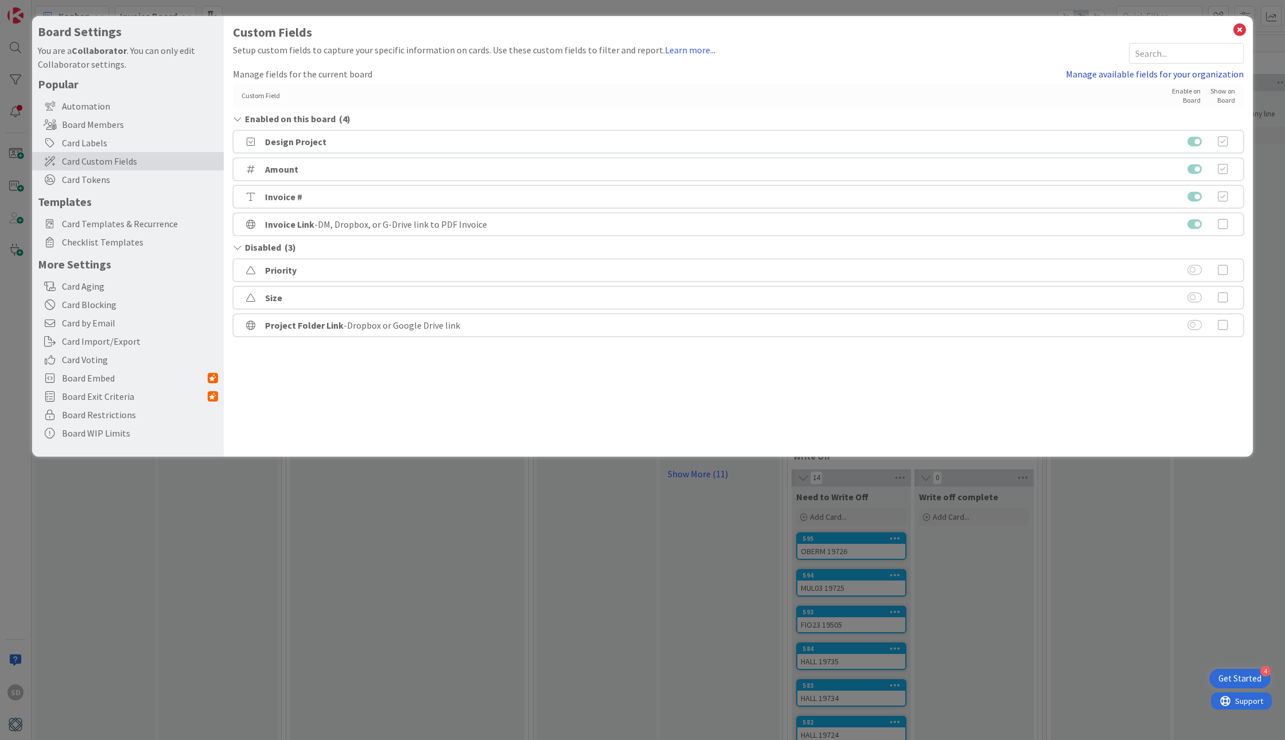
click at [1178, 75] on link "Manage available fields for your organization" at bounding box center [1155, 74] width 178 height 14
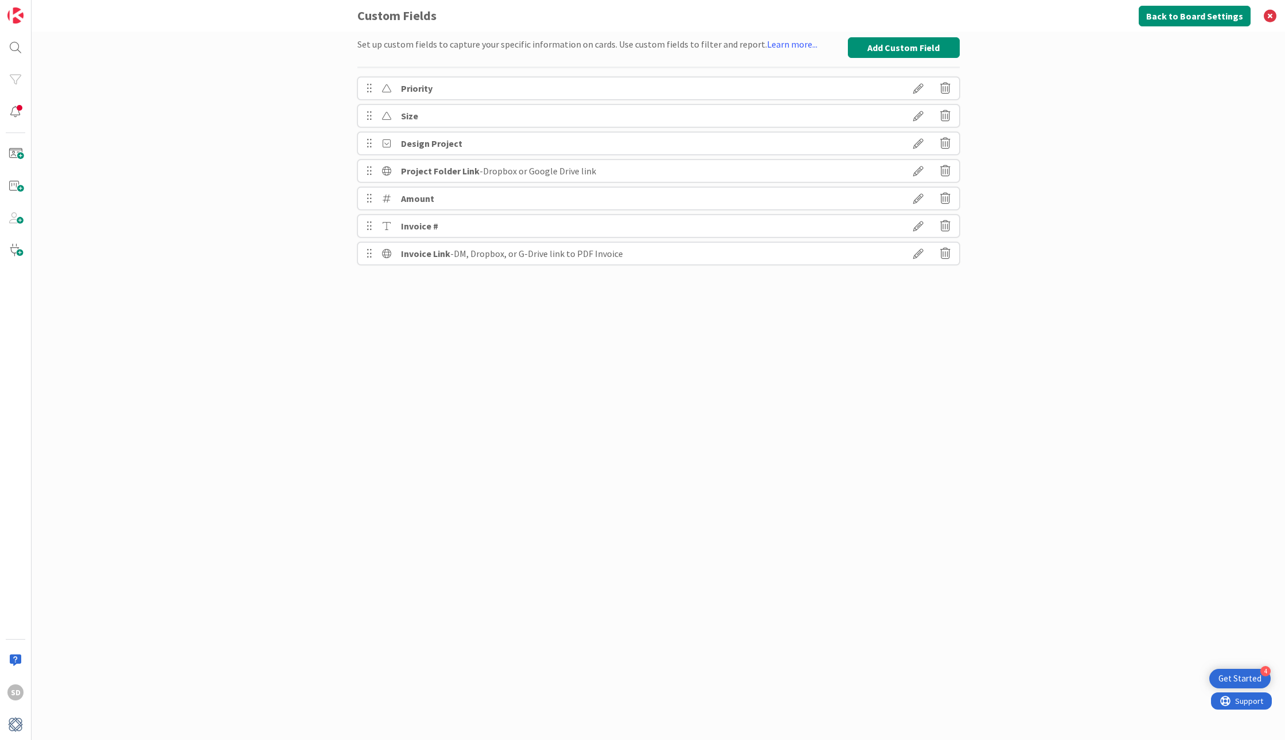
click at [920, 150] on icon at bounding box center [918, 144] width 32 height 20
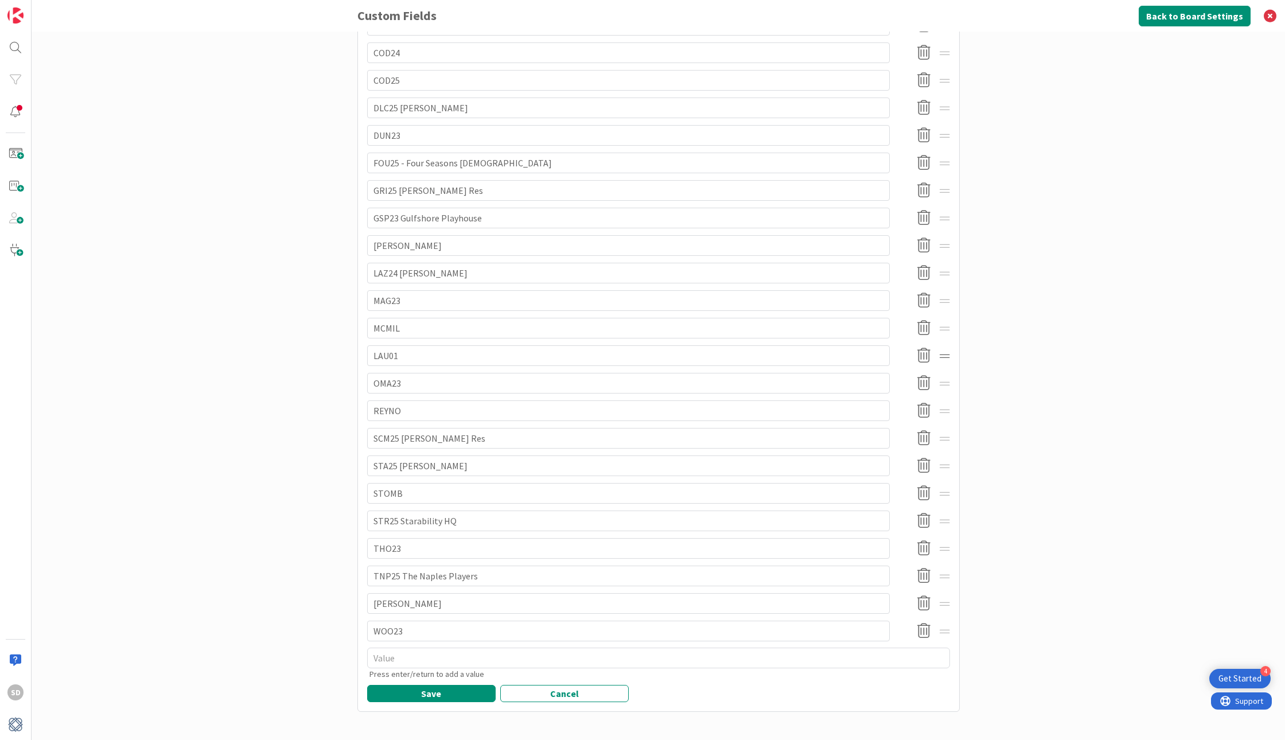
scroll to position [388, 0]
type textarea "x"
click at [415, 699] on button "Save" at bounding box center [431, 693] width 129 height 17
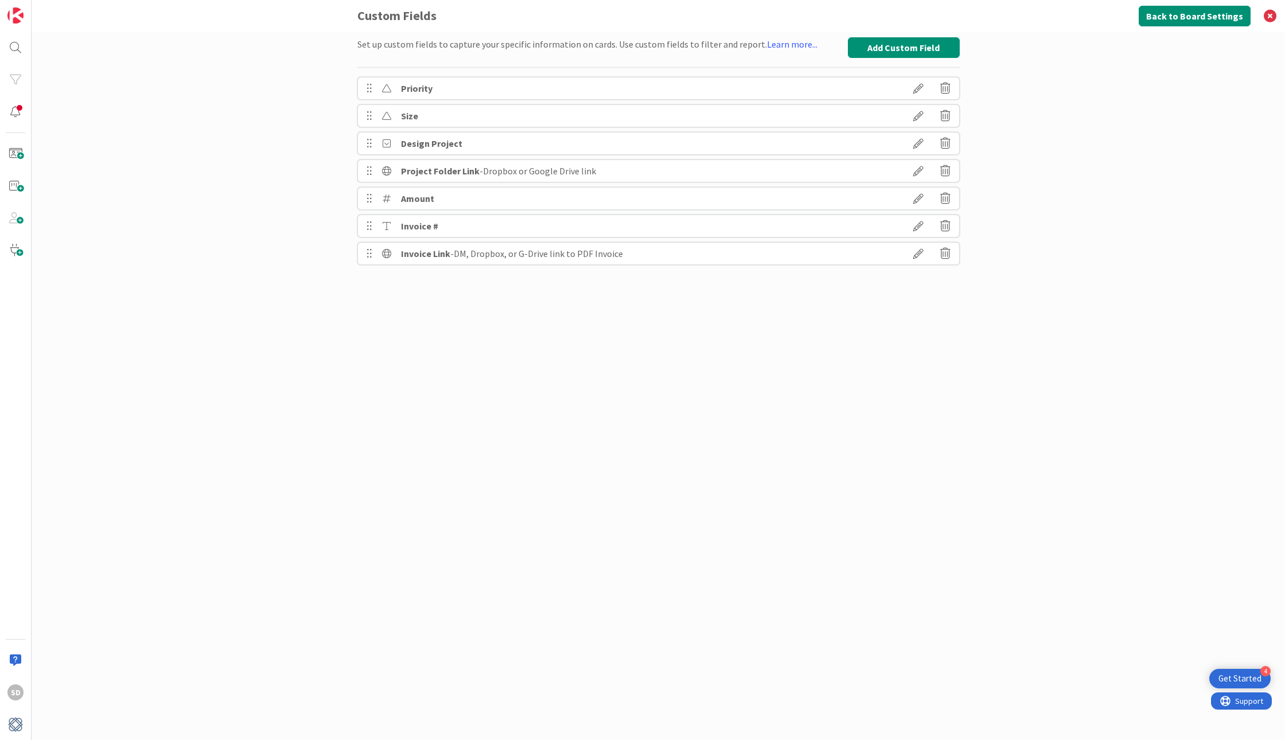
scroll to position [0, 0]
click at [1172, 17] on button "Back to Board Settings" at bounding box center [1195, 16] width 112 height 21
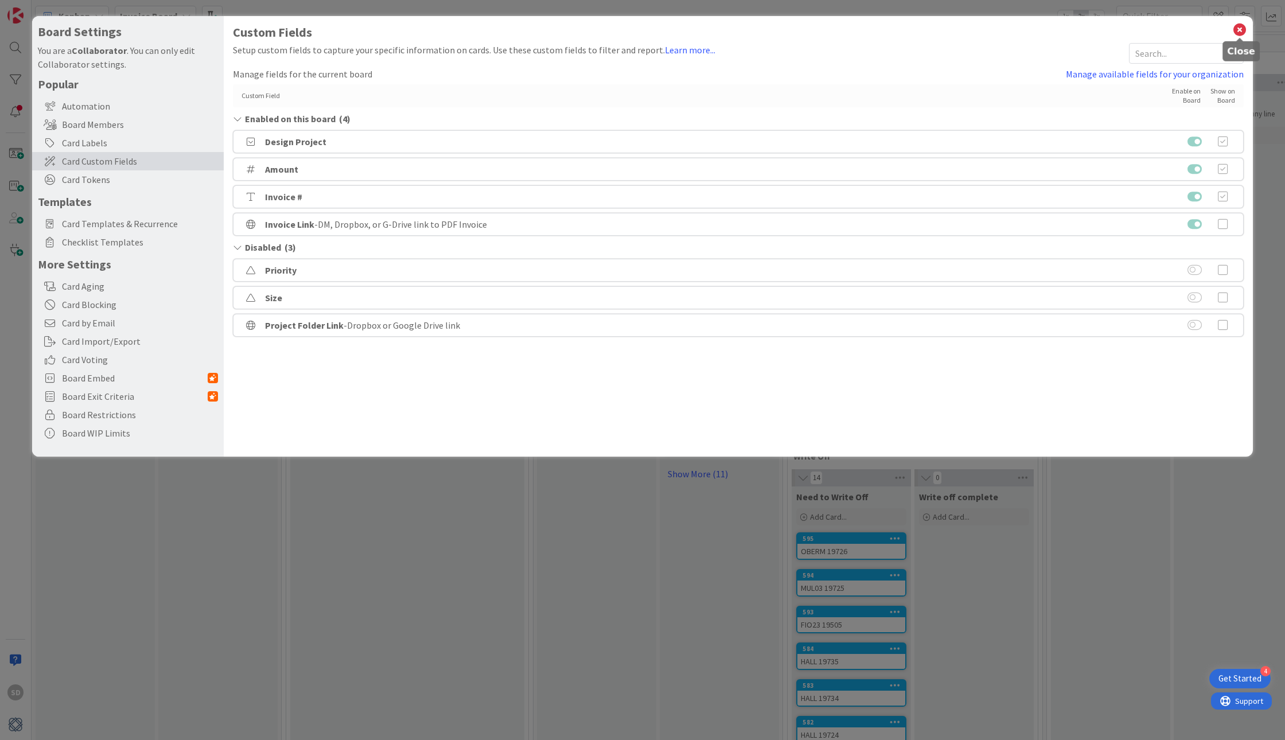
click at [1237, 32] on icon at bounding box center [1239, 30] width 15 height 16
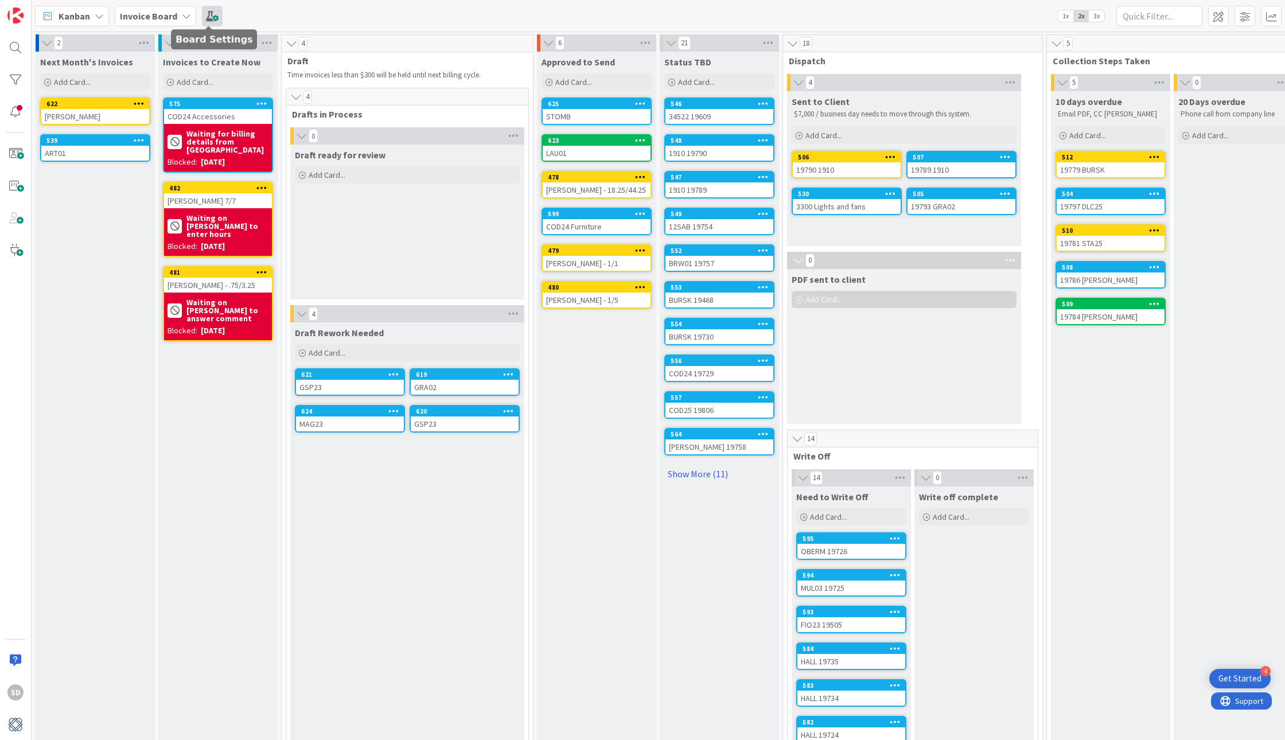
click at [210, 20] on span at bounding box center [212, 16] width 21 height 21
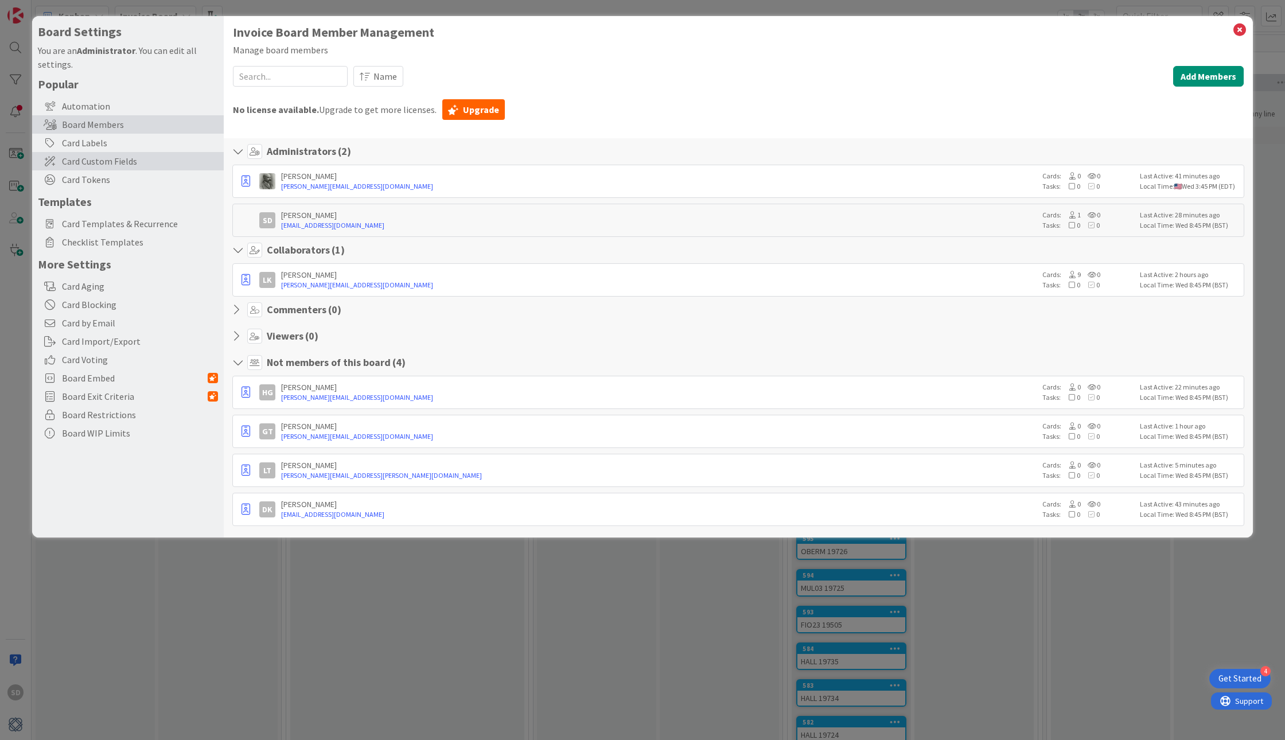
click at [116, 164] on span "Card Custom Fields" at bounding box center [140, 161] width 156 height 14
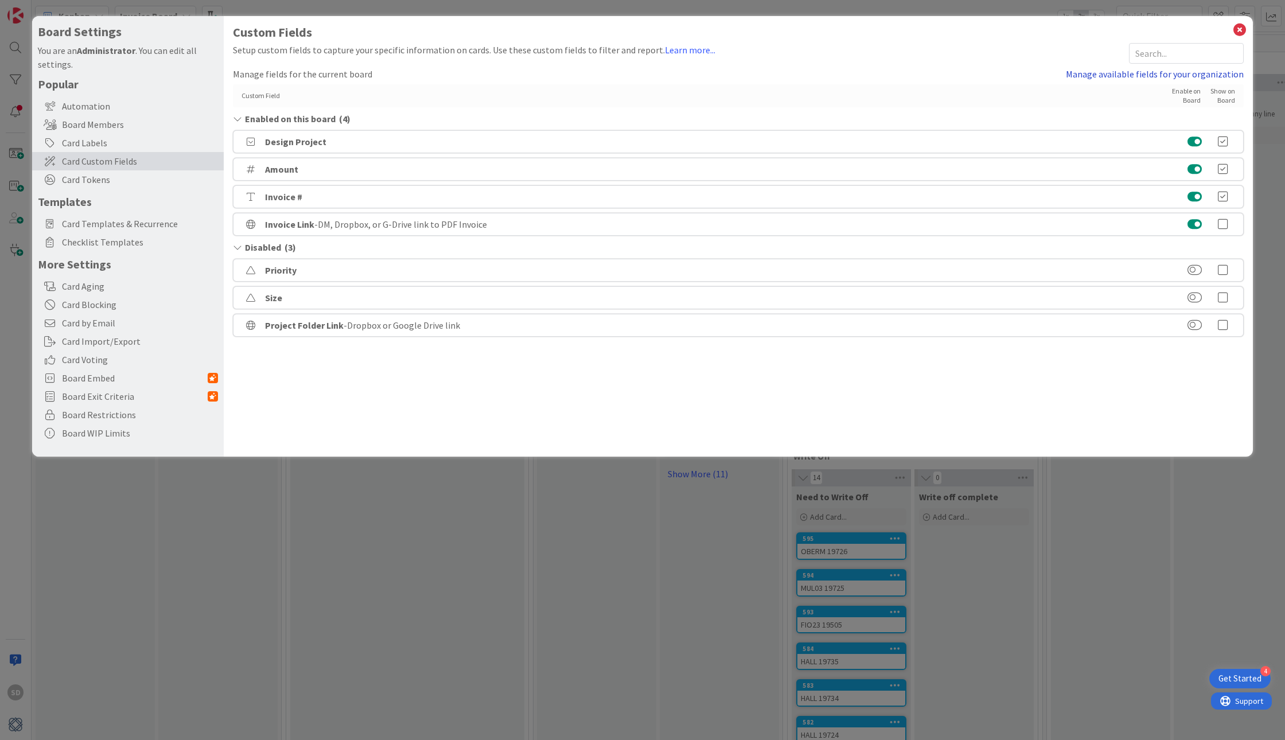
click at [1197, 75] on link "Manage available fields for your organization" at bounding box center [1155, 74] width 178 height 14
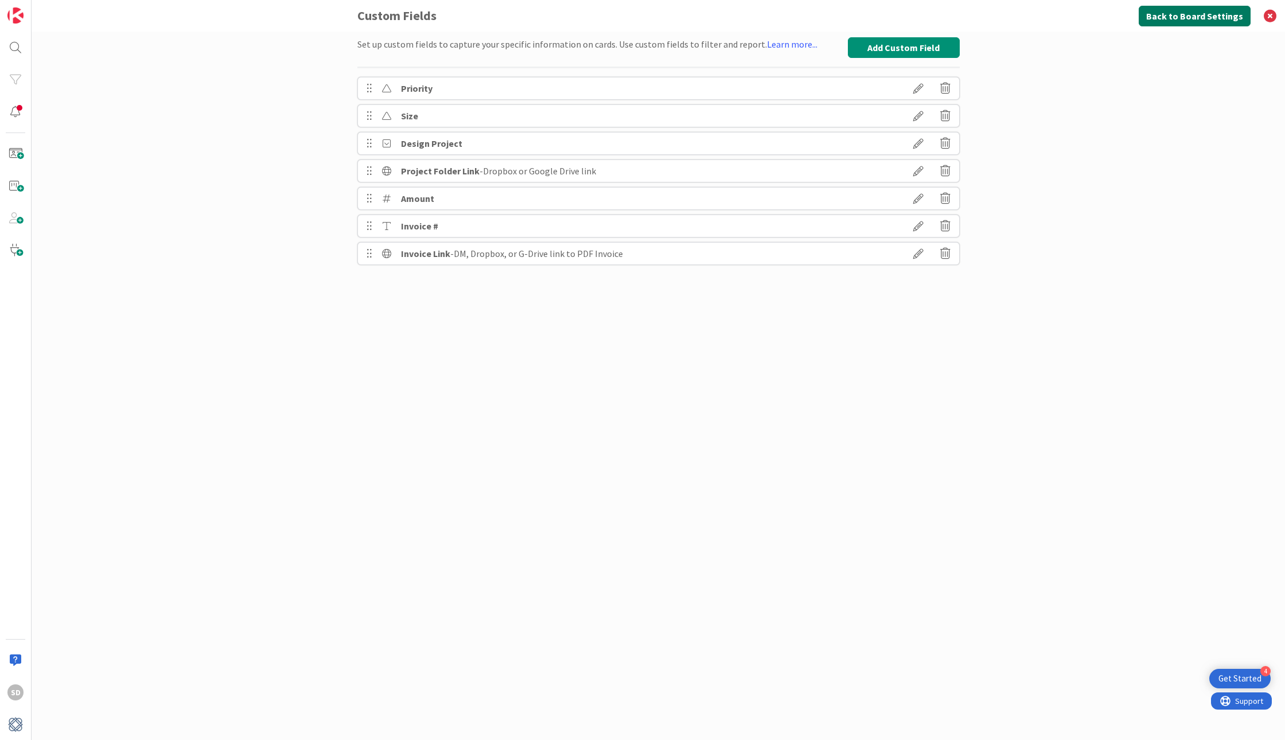
click at [1172, 21] on button "Back to Board Settings" at bounding box center [1195, 16] width 112 height 21
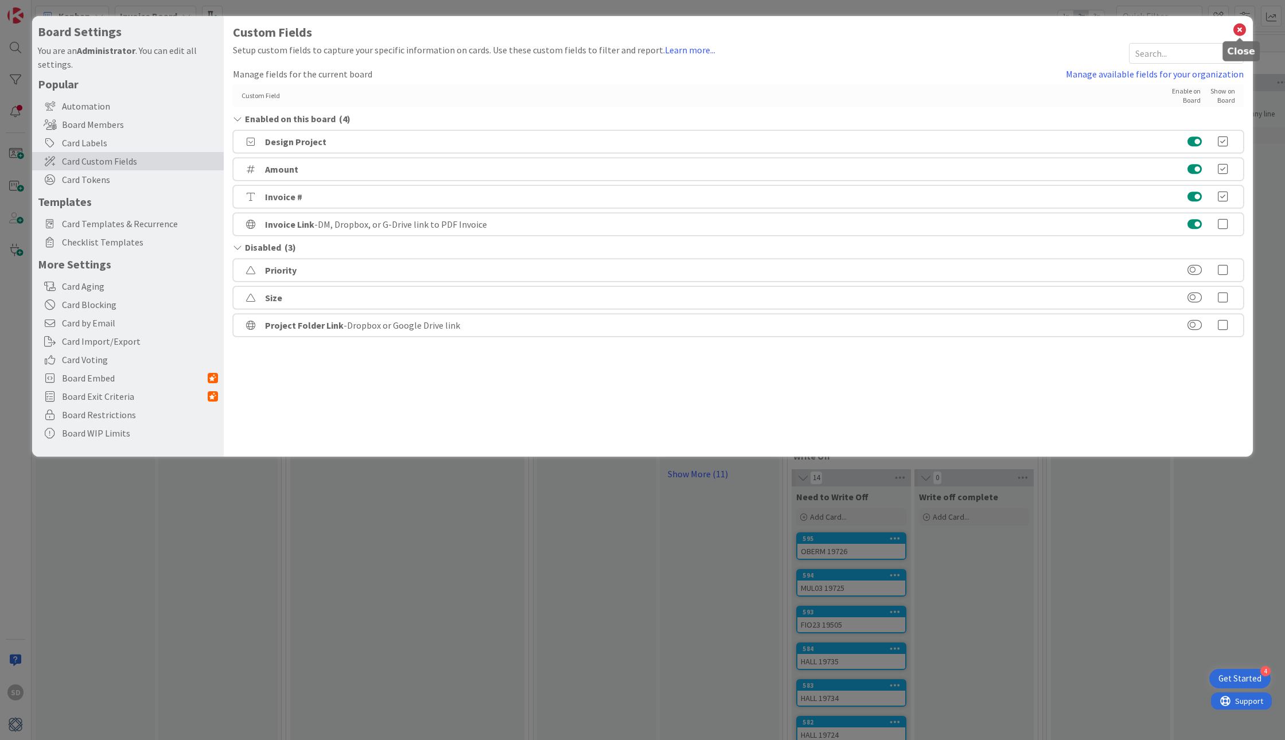
click at [1239, 32] on icon at bounding box center [1239, 30] width 15 height 16
